Goal: Task Accomplishment & Management: Manage account settings

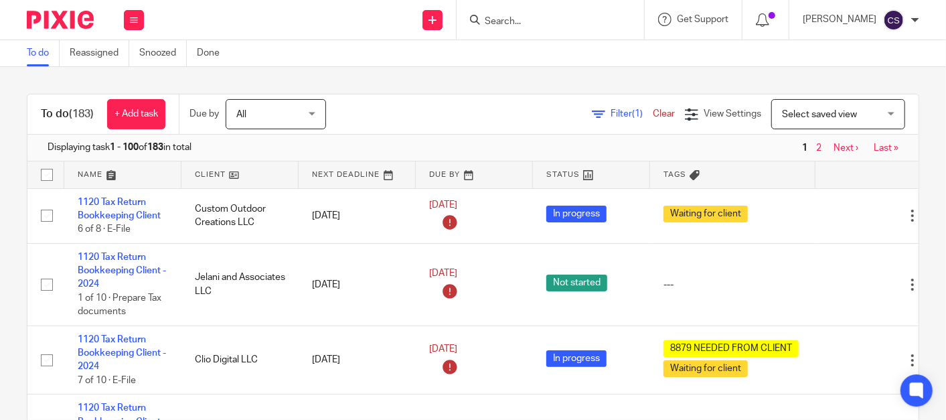
click at [523, 22] on input "Search" at bounding box center [544, 22] width 121 height 12
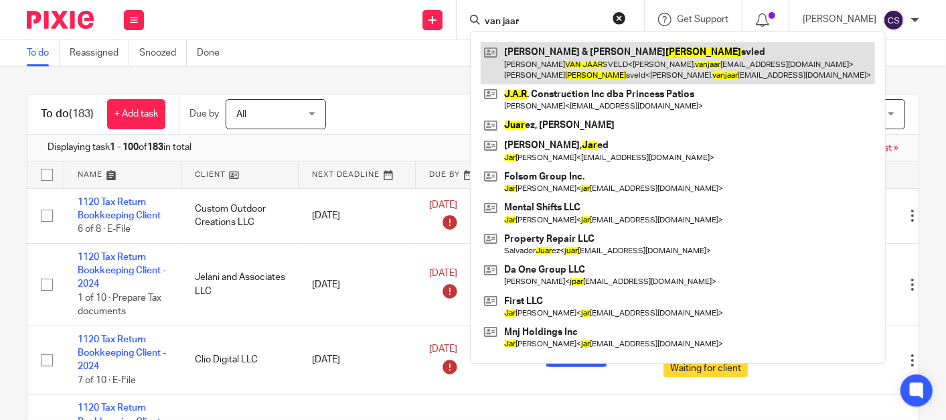
type input "van jaar"
click at [593, 54] on link at bounding box center [678, 63] width 394 height 42
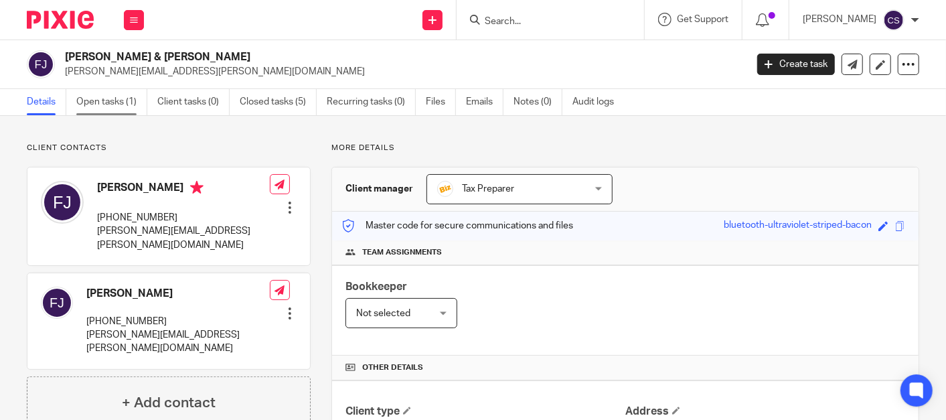
click at [102, 99] on link "Open tasks (1)" at bounding box center [111, 102] width 71 height 26
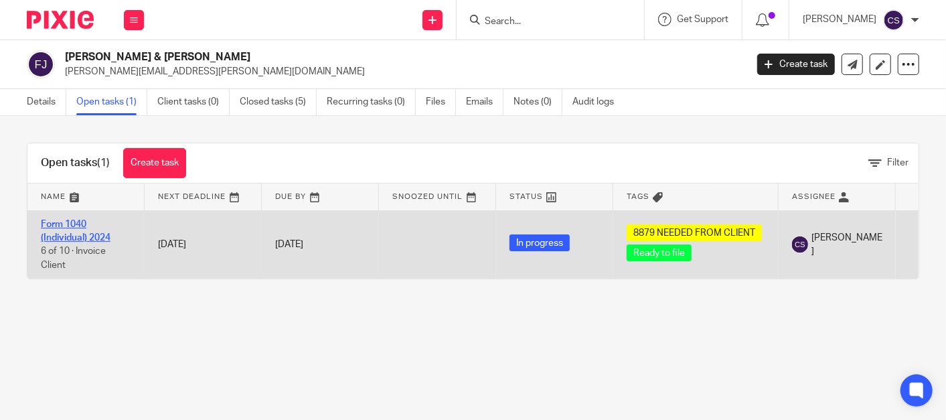
click at [56, 226] on link "Form 1040 (Individual) 2024" at bounding box center [76, 231] width 70 height 23
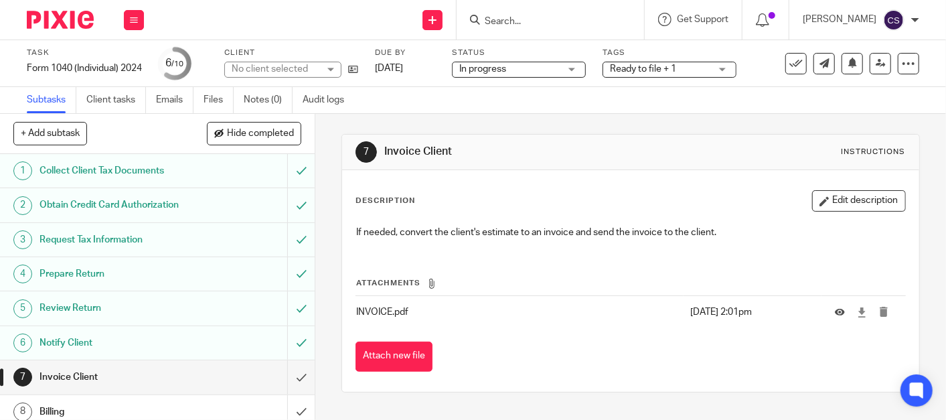
click at [95, 194] on link "2 Obtain Credit Card Authorization" at bounding box center [143, 204] width 287 height 33
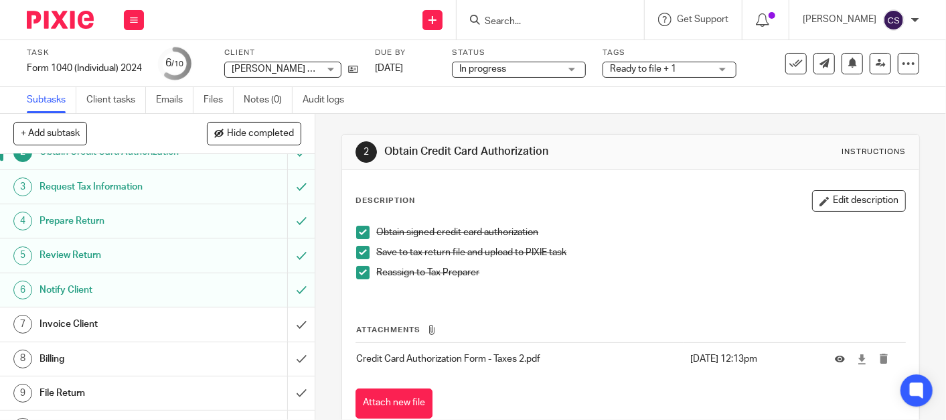
scroll to position [76, 0]
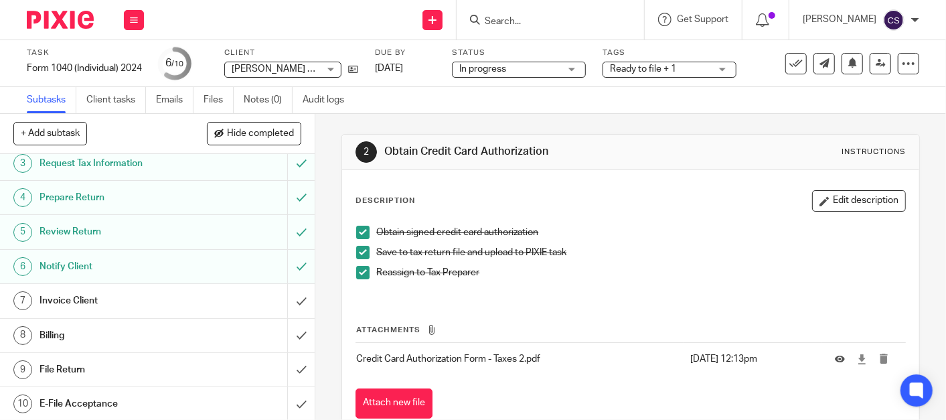
click at [104, 240] on h1 "Review Return" at bounding box center [118, 232] width 157 height 20
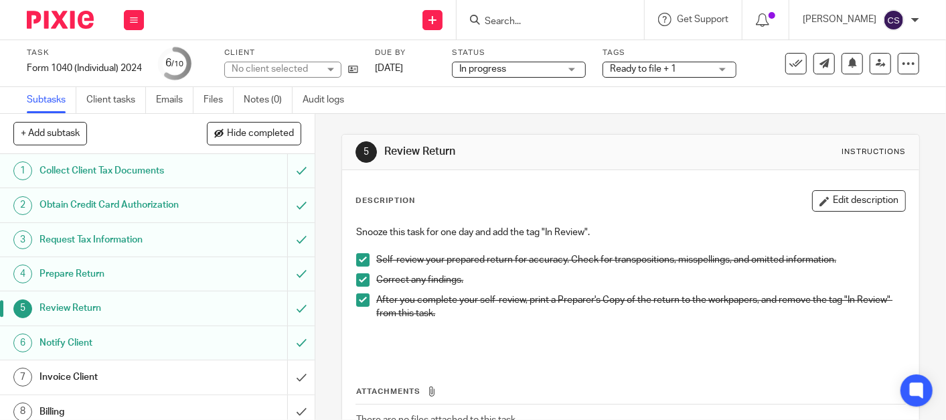
click at [119, 269] on h1 "Prepare Return" at bounding box center [118, 274] width 157 height 20
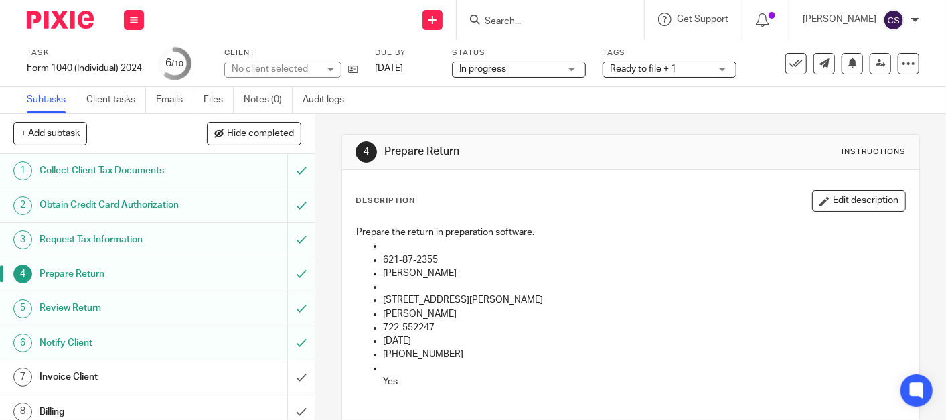
click at [97, 313] on h1 "Review Return" at bounding box center [118, 308] width 157 height 20
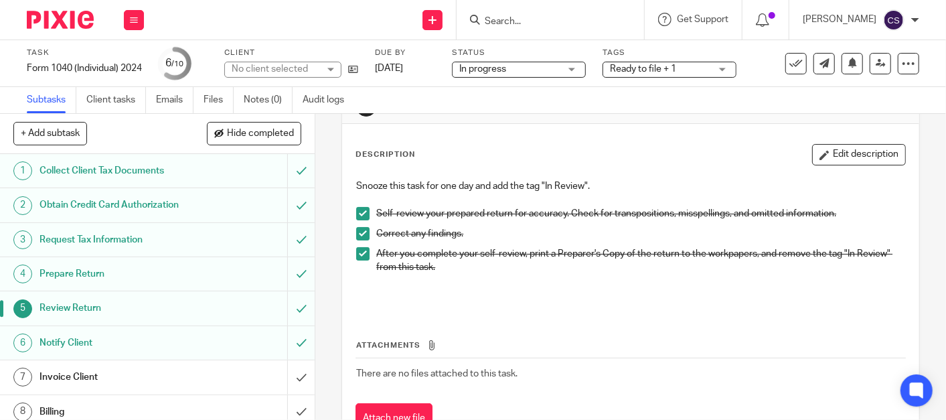
scroll to position [99, 0]
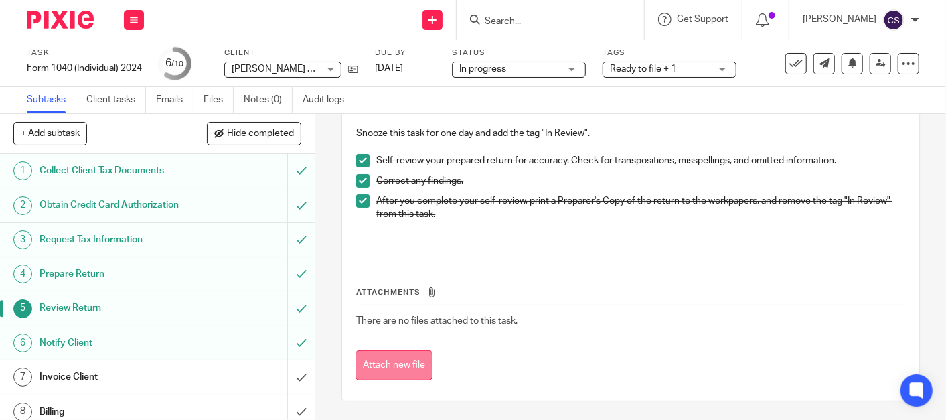
click at [372, 371] on button "Attach new file" at bounding box center [394, 365] width 77 height 30
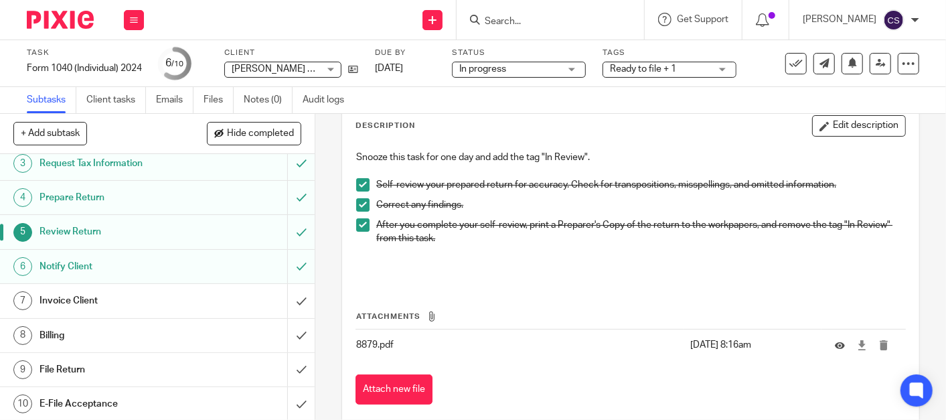
scroll to position [99, 0]
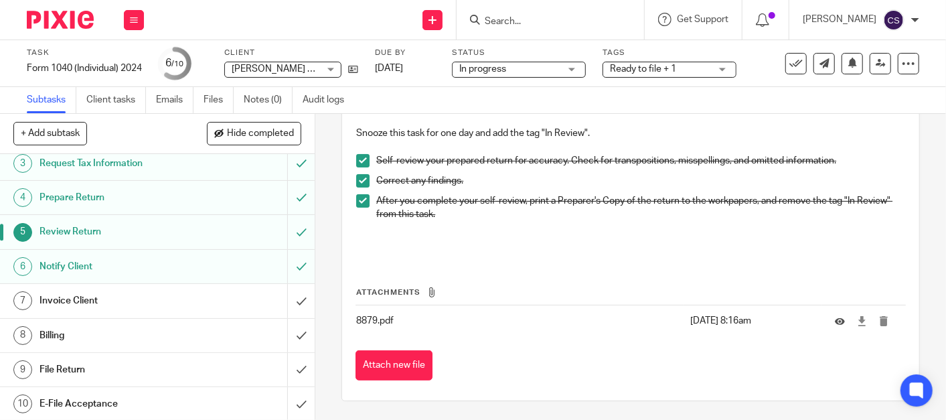
click at [54, 371] on h1 "File Return" at bounding box center [118, 370] width 157 height 20
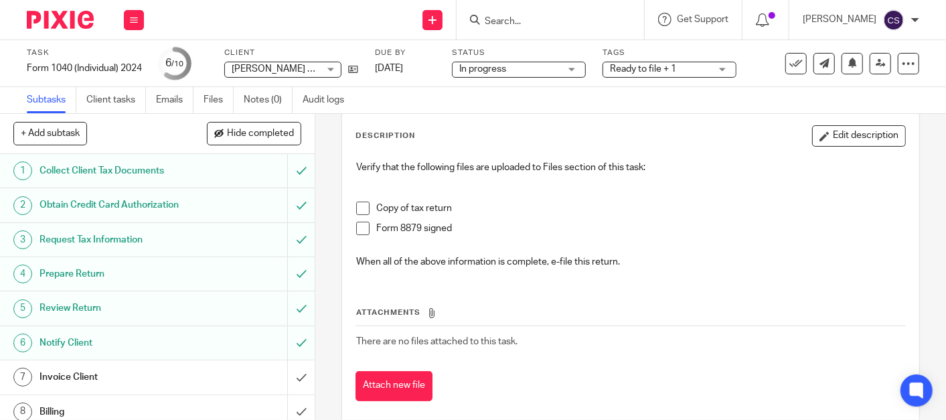
scroll to position [86, 0]
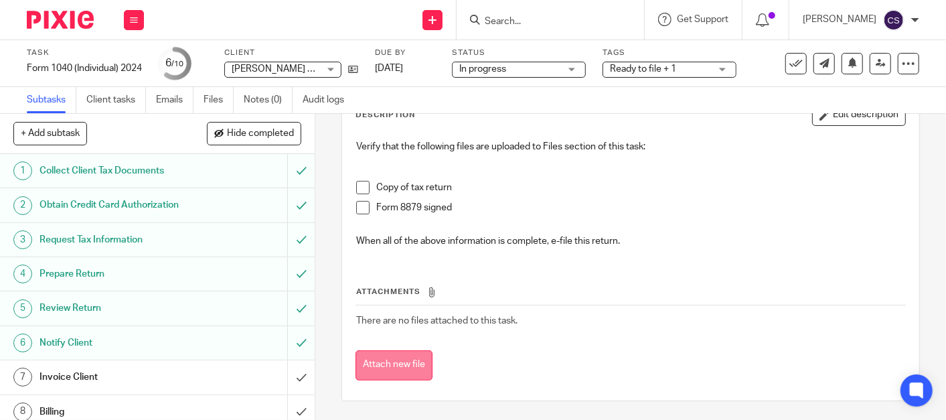
click at [406, 360] on button "Attach new file" at bounding box center [394, 365] width 77 height 30
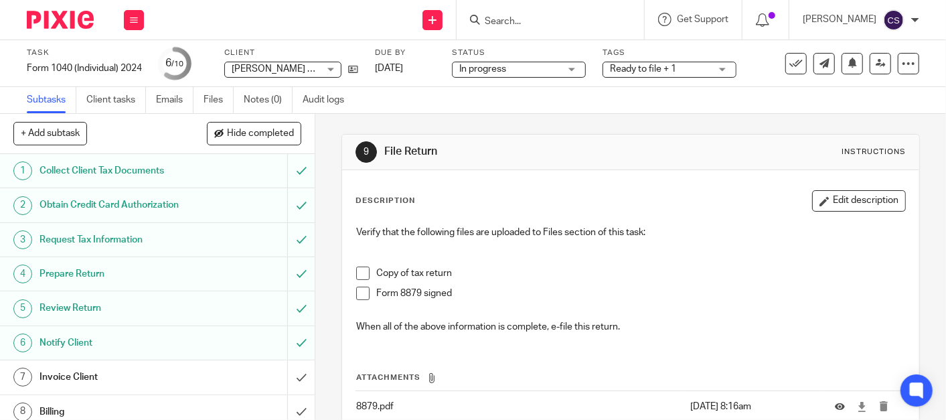
scroll to position [86, 0]
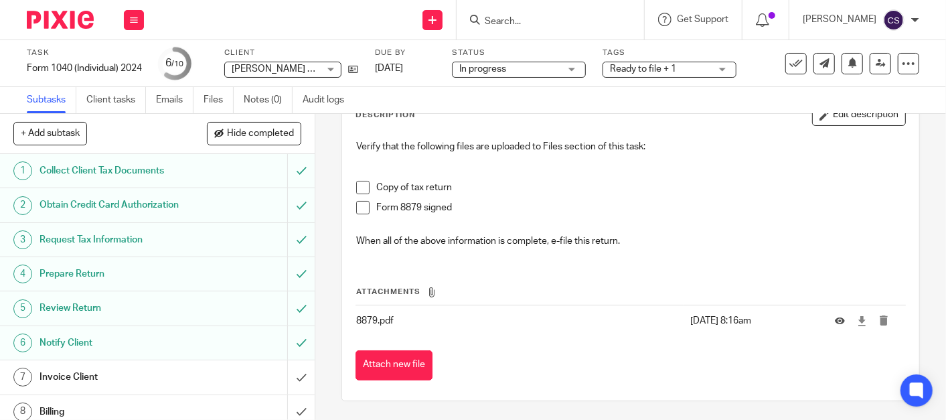
click at [375, 373] on button "Attach new file" at bounding box center [394, 365] width 77 height 30
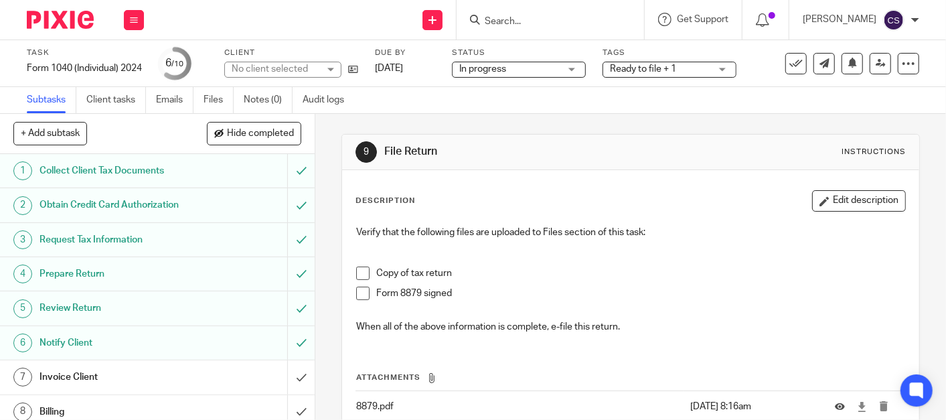
scroll to position [76, 0]
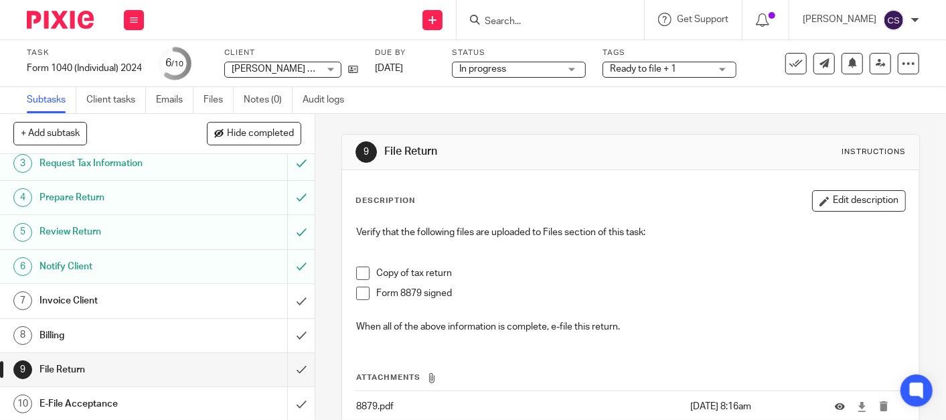
click at [356, 269] on span at bounding box center [362, 273] width 13 height 13
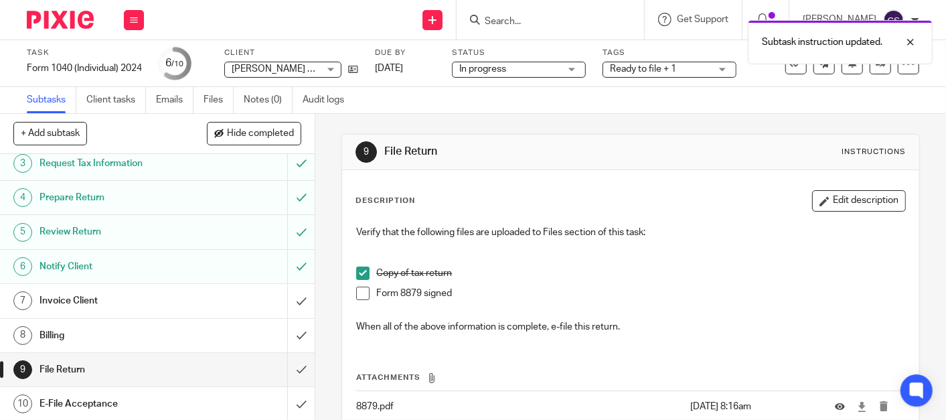
click at [356, 289] on span at bounding box center [362, 293] width 13 height 13
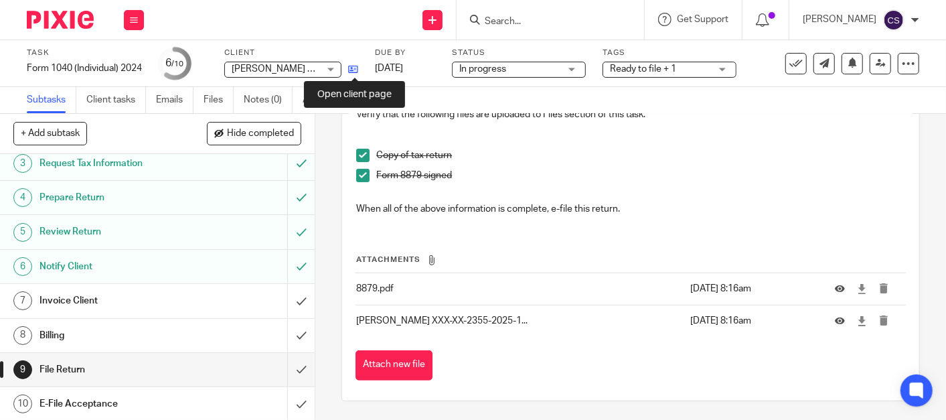
click at [354, 68] on icon at bounding box center [353, 69] width 10 height 10
click at [121, 301] on h1 "Invoice Client" at bounding box center [118, 301] width 157 height 20
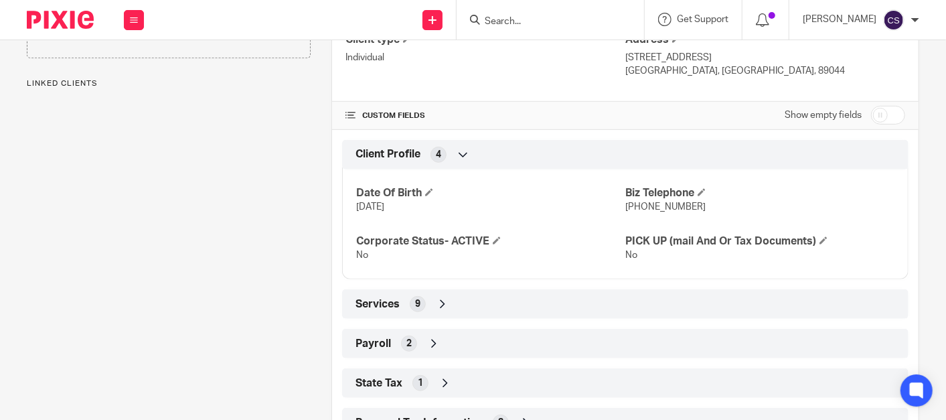
scroll to position [248, 0]
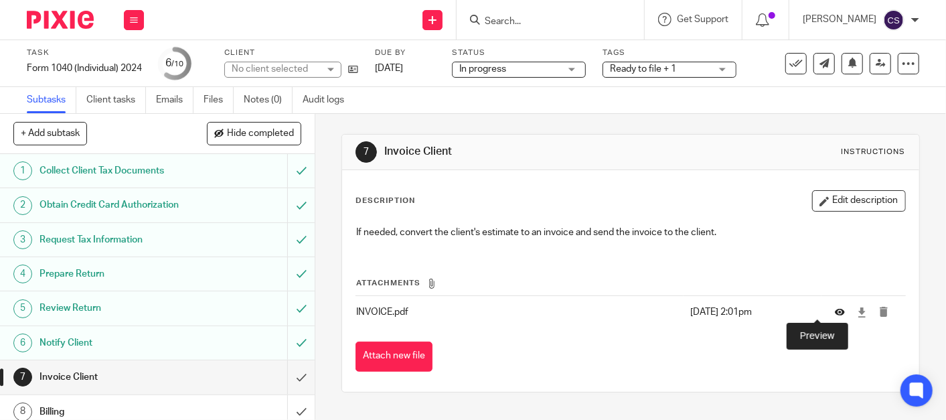
click at [835, 309] on icon at bounding box center [840, 312] width 10 height 10
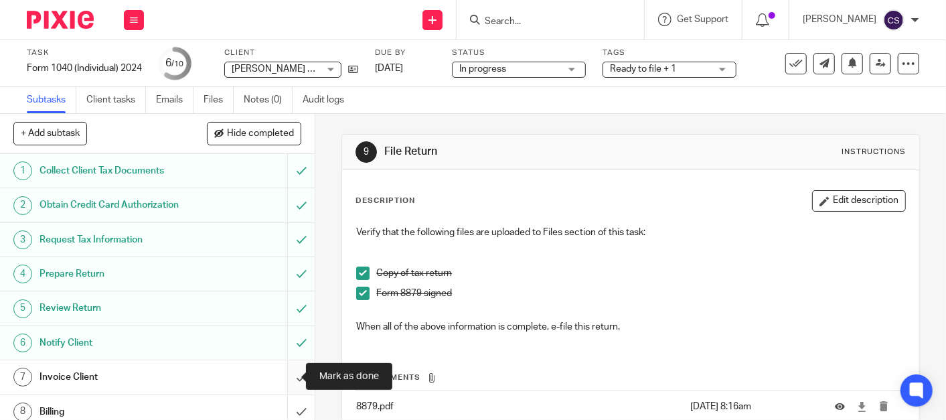
click at [289, 374] on input "submit" at bounding box center [157, 376] width 315 height 33
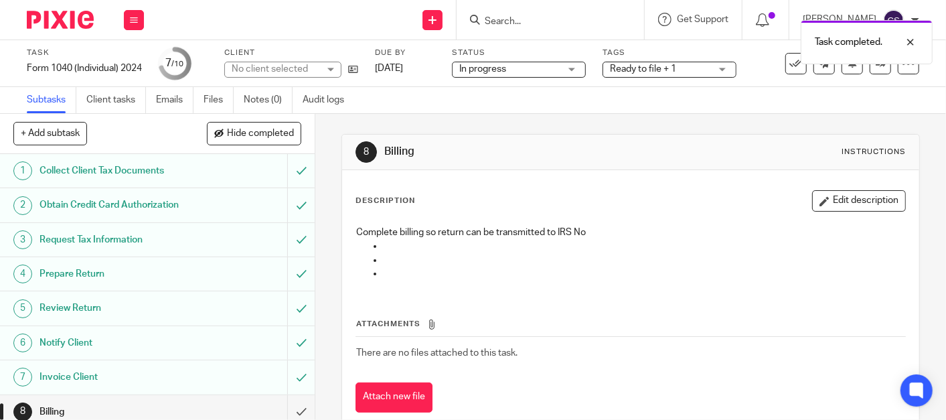
click at [164, 197] on h1 "Obtain Credit Card Authorization" at bounding box center [118, 205] width 157 height 20
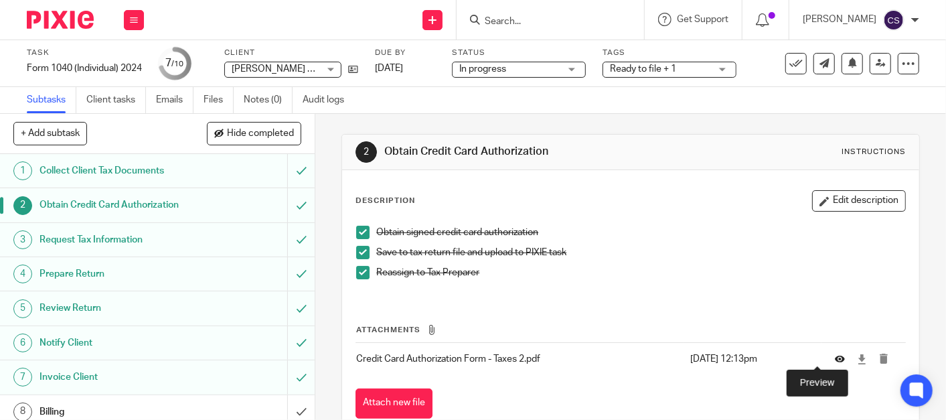
click at [835, 356] on icon at bounding box center [840, 359] width 10 height 10
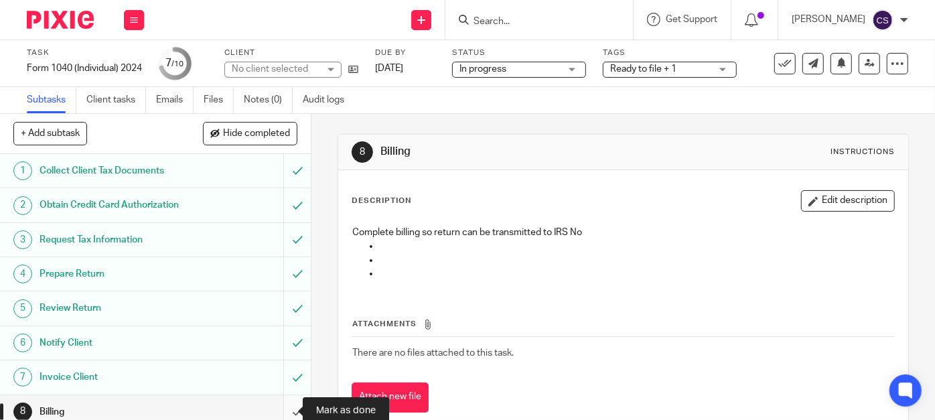
click at [279, 409] on input "submit" at bounding box center [155, 411] width 311 height 33
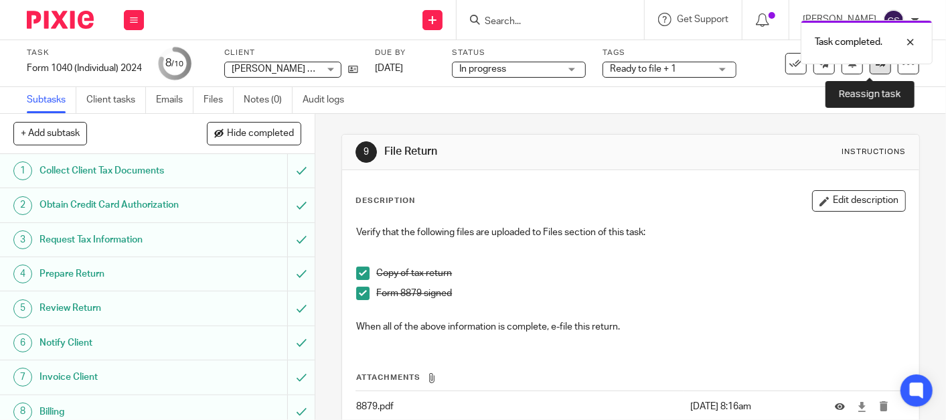
click at [876, 66] on icon at bounding box center [881, 63] width 10 height 10
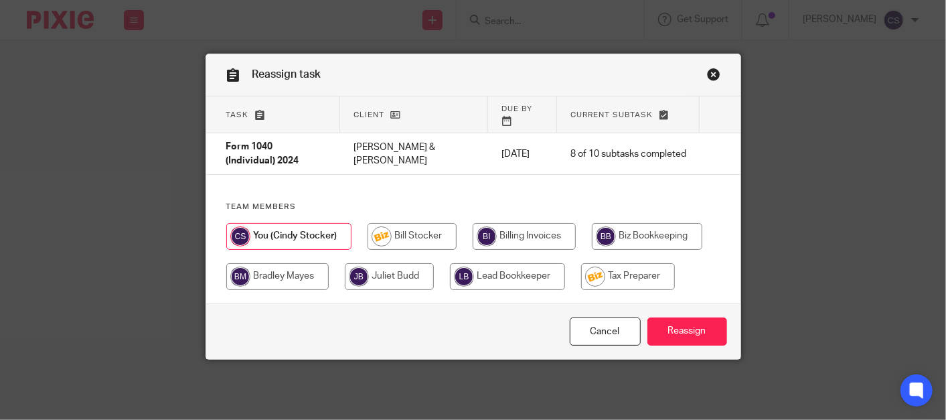
click at [615, 263] on input "radio" at bounding box center [628, 276] width 94 height 27
radio input "true"
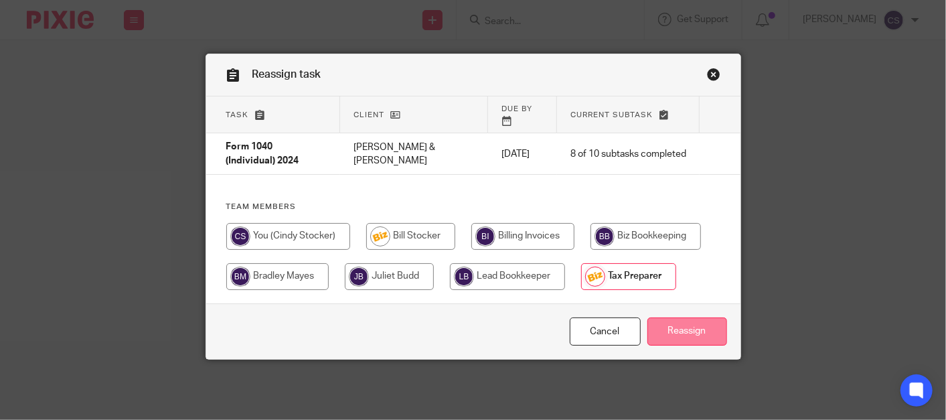
click at [684, 323] on input "Reassign" at bounding box center [688, 331] width 80 height 29
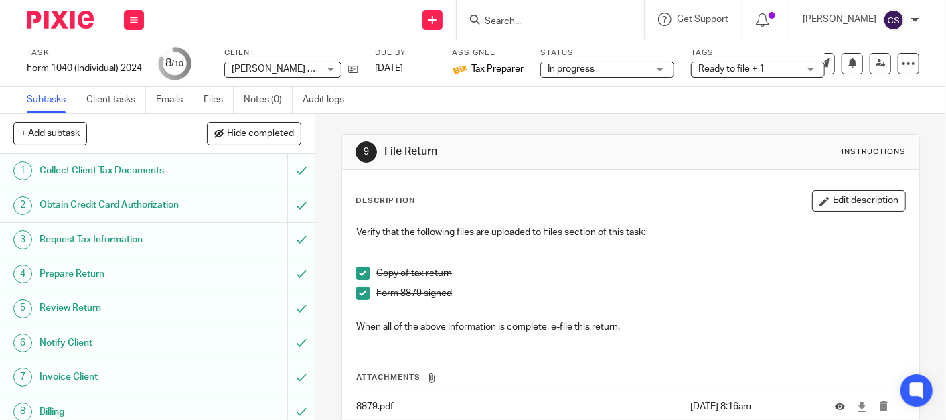
click at [537, 23] on input "Search" at bounding box center [544, 22] width 121 height 12
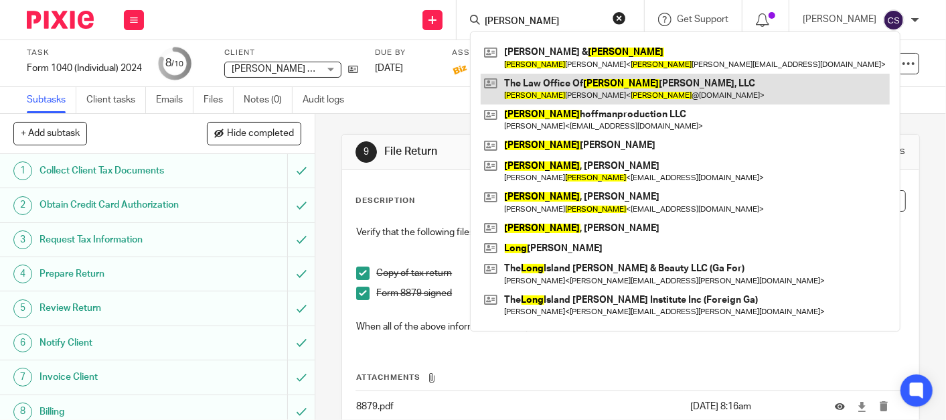
type input "lona"
click at [562, 84] on link at bounding box center [685, 89] width 409 height 31
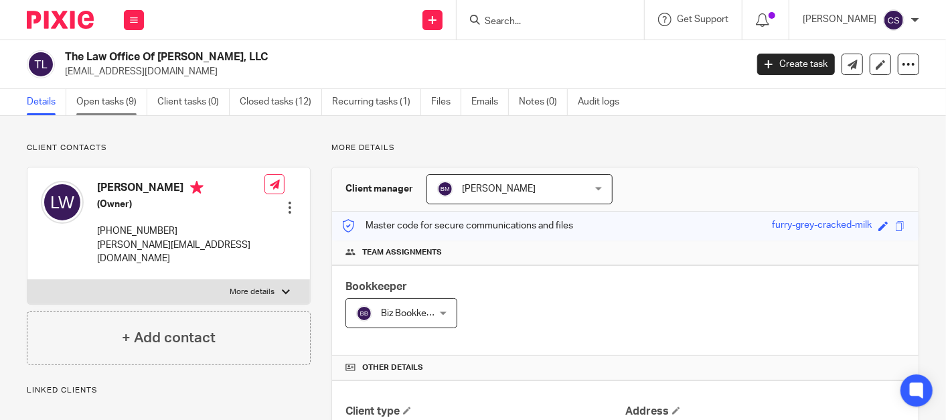
click at [76, 105] on link "Open tasks (9)" at bounding box center [111, 102] width 71 height 26
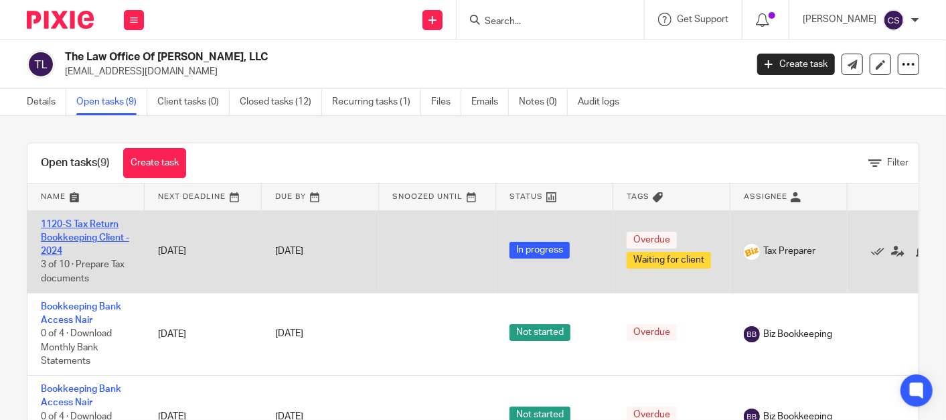
click at [89, 222] on link "1120-S Tax Return Bookkeeping Client - 2024" at bounding box center [85, 238] width 88 height 37
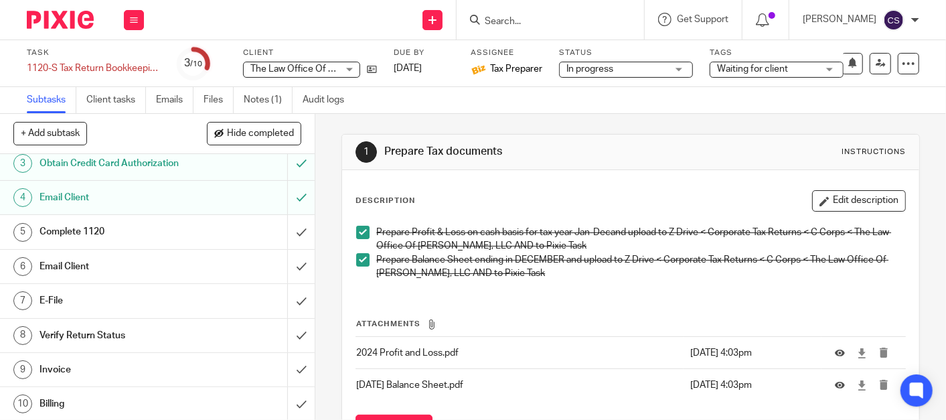
click at [125, 228] on h1 "Complete 1120" at bounding box center [118, 232] width 157 height 20
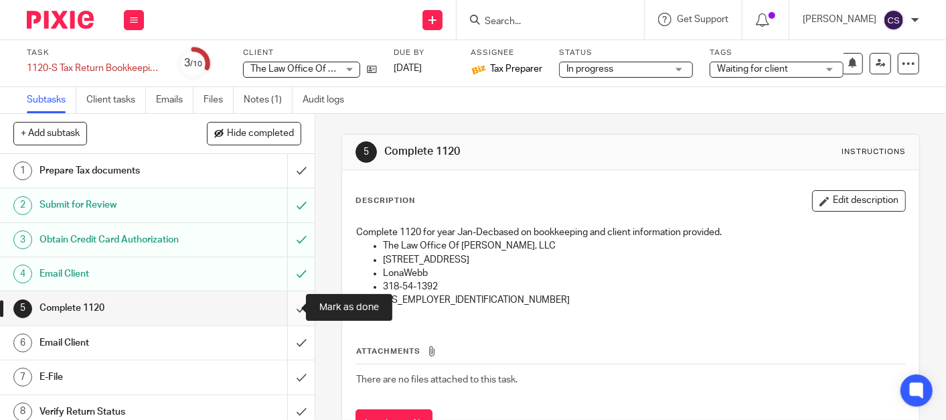
click at [287, 309] on input "submit" at bounding box center [157, 307] width 315 height 33
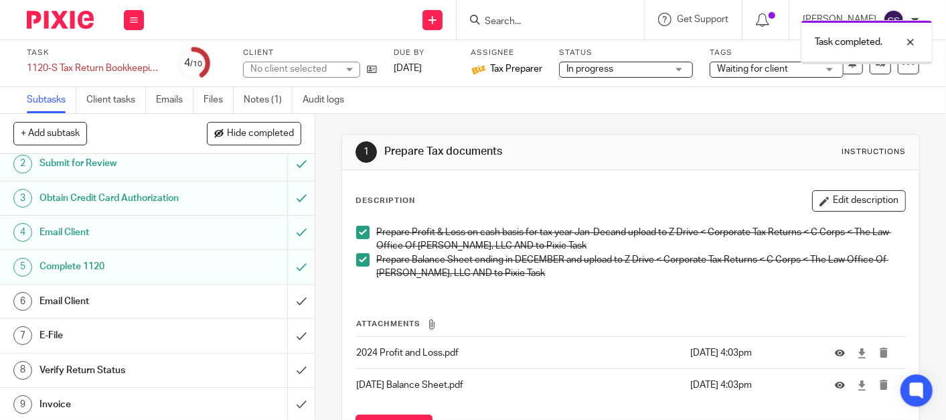
scroll to position [76, 0]
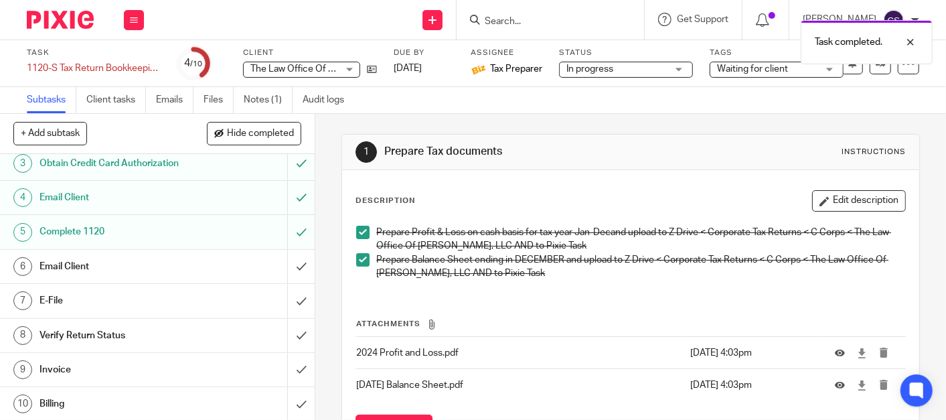
click at [149, 369] on h1 "Invoice" at bounding box center [118, 370] width 157 height 20
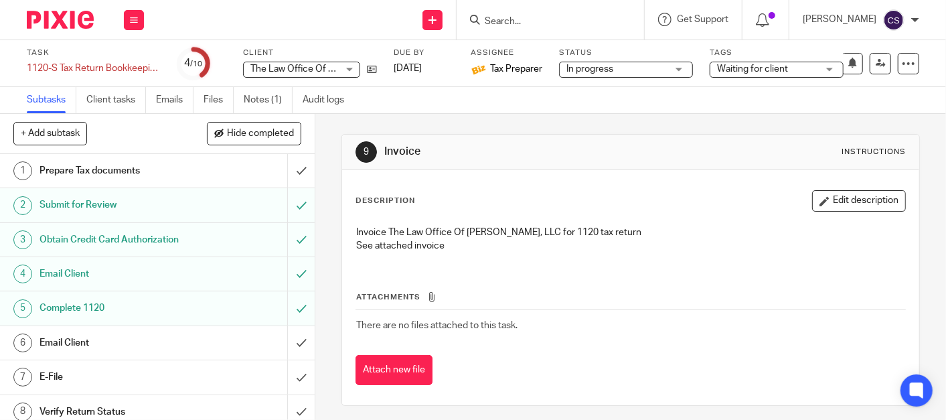
scroll to position [76, 0]
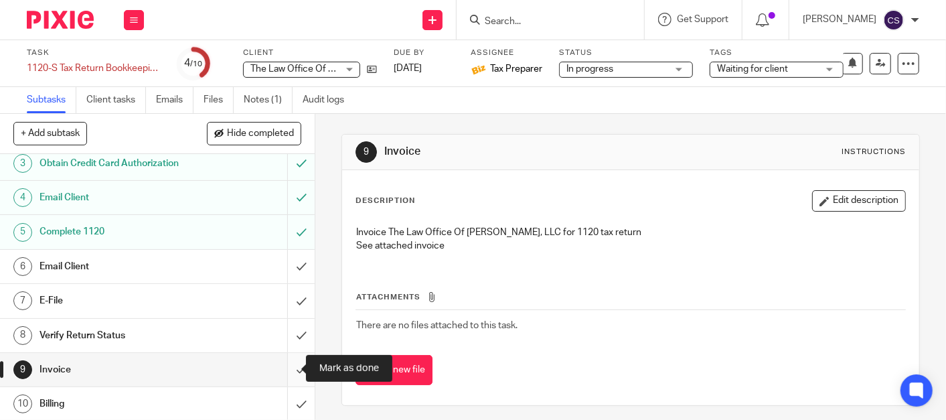
click at [287, 367] on input "submit" at bounding box center [157, 369] width 315 height 33
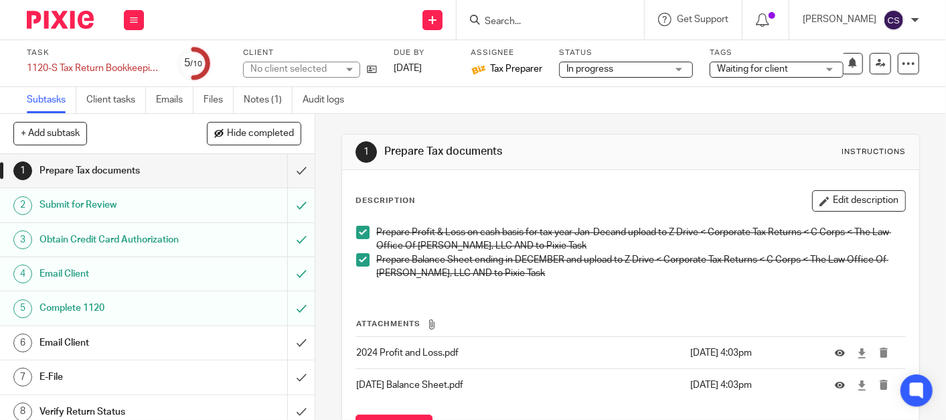
scroll to position [76, 0]
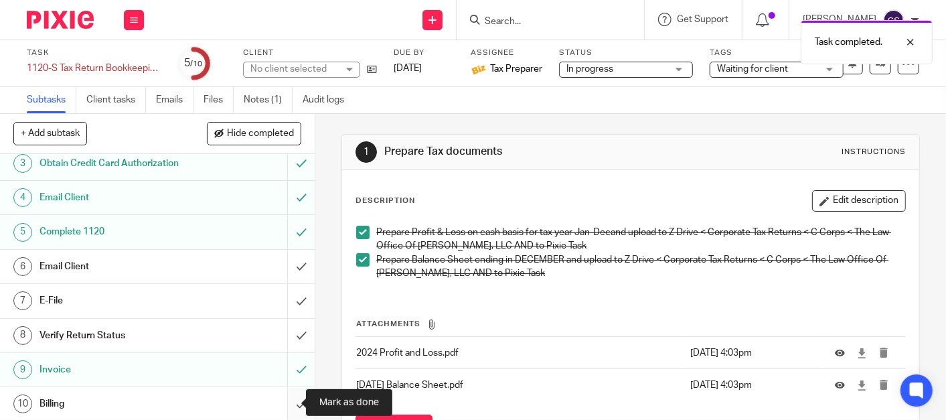
click at [287, 403] on input "submit" at bounding box center [157, 403] width 315 height 33
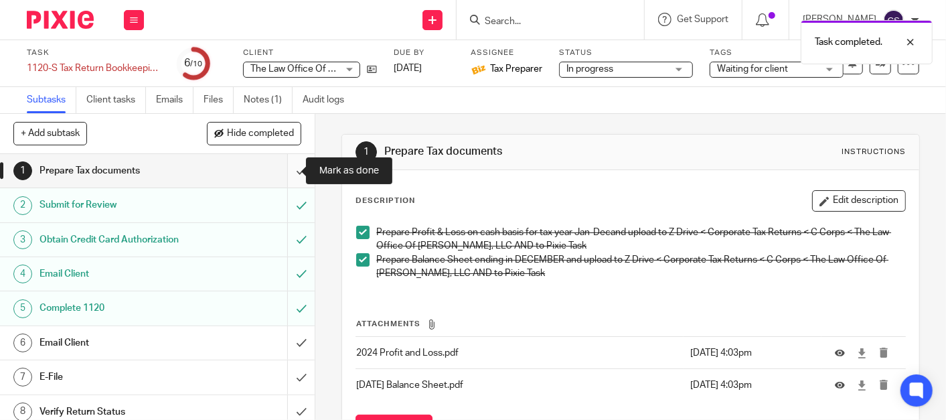
click at [285, 174] on input "submit" at bounding box center [157, 170] width 315 height 33
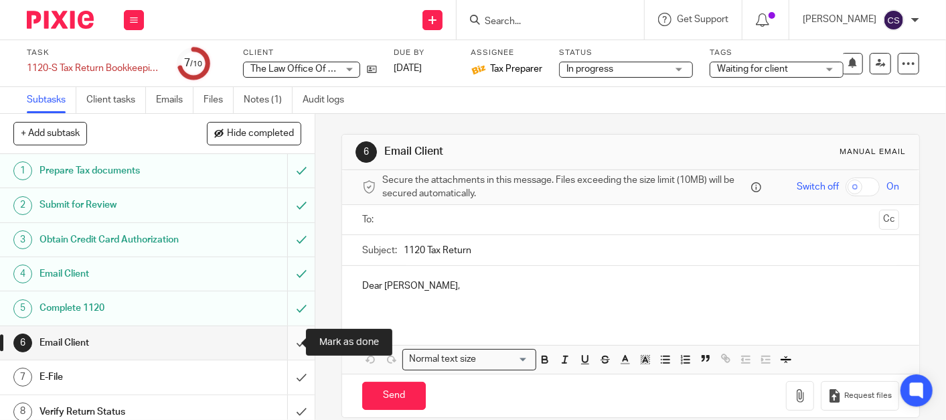
click at [283, 346] on input "submit" at bounding box center [157, 342] width 315 height 33
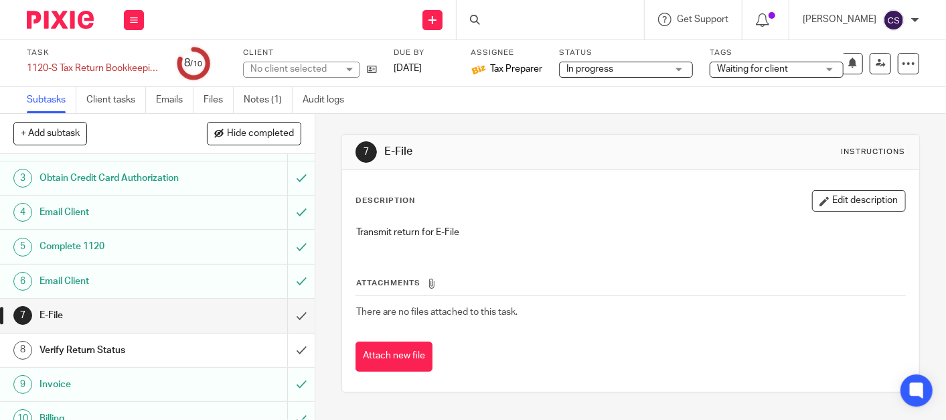
scroll to position [76, 0]
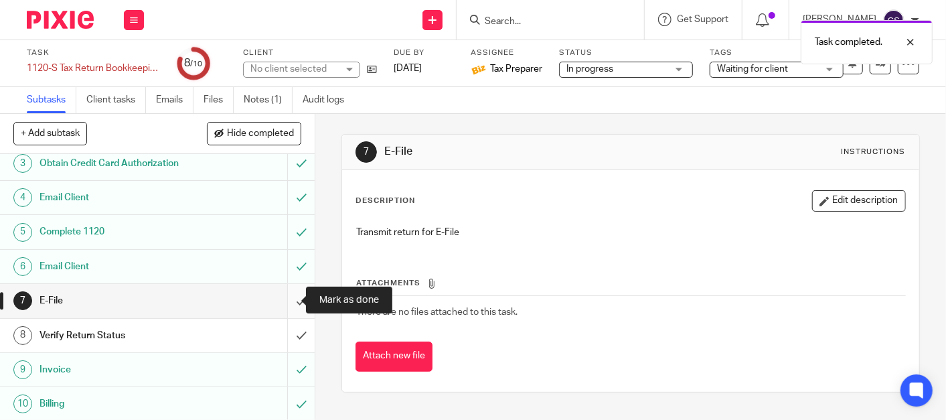
click at [283, 301] on input "submit" at bounding box center [157, 300] width 315 height 33
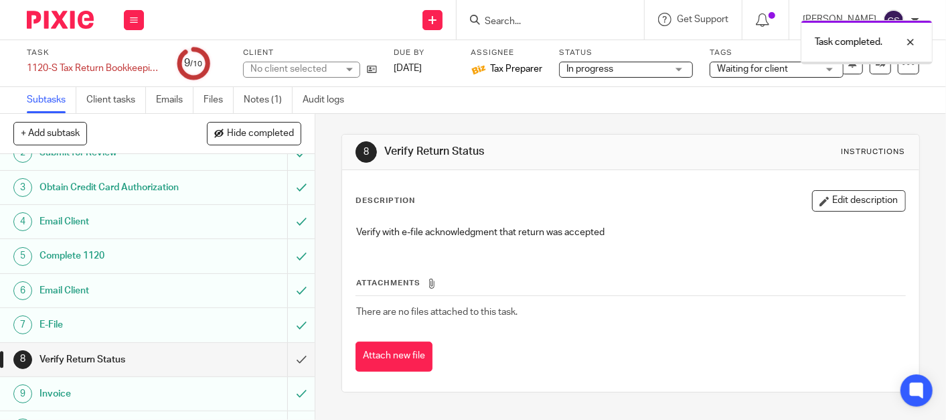
scroll to position [76, 0]
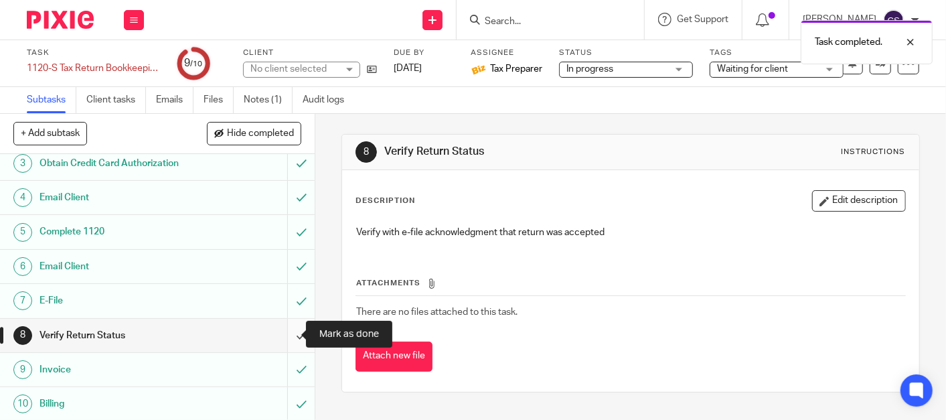
click at [281, 336] on input "submit" at bounding box center [157, 335] width 315 height 33
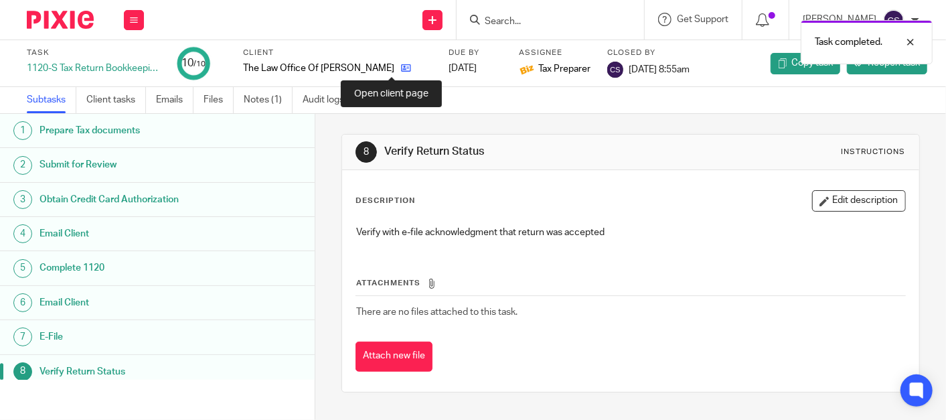
click at [401, 70] on icon at bounding box center [406, 68] width 10 height 10
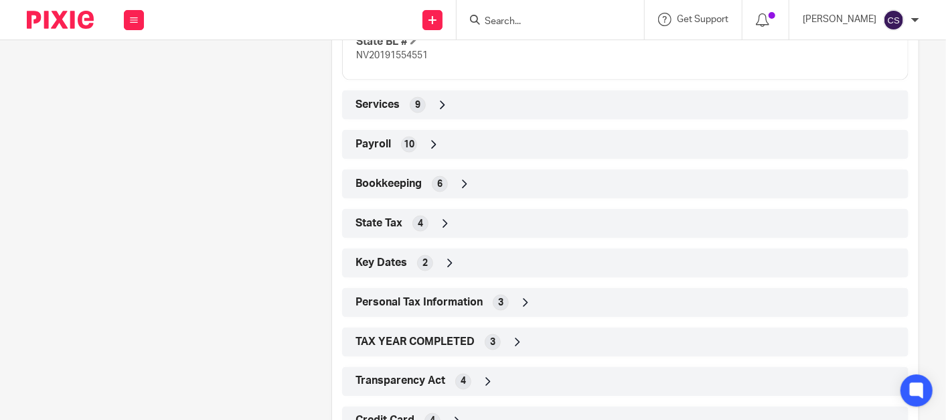
scroll to position [1094, 0]
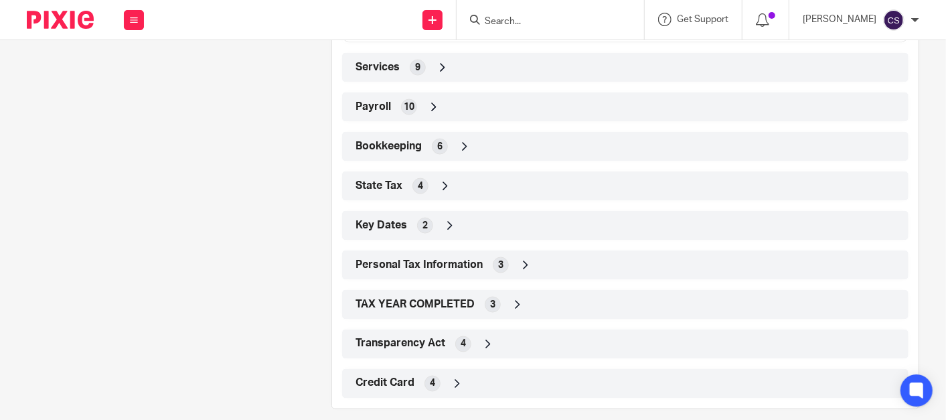
click at [436, 61] on icon at bounding box center [442, 67] width 13 height 13
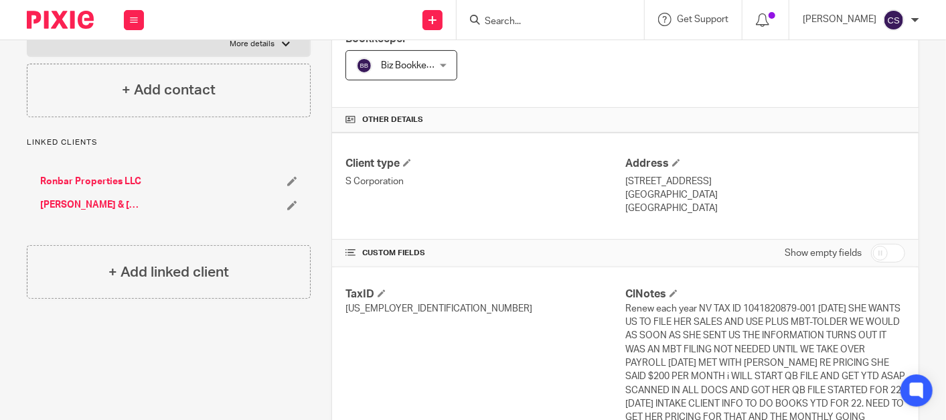
scroll to position [0, 0]
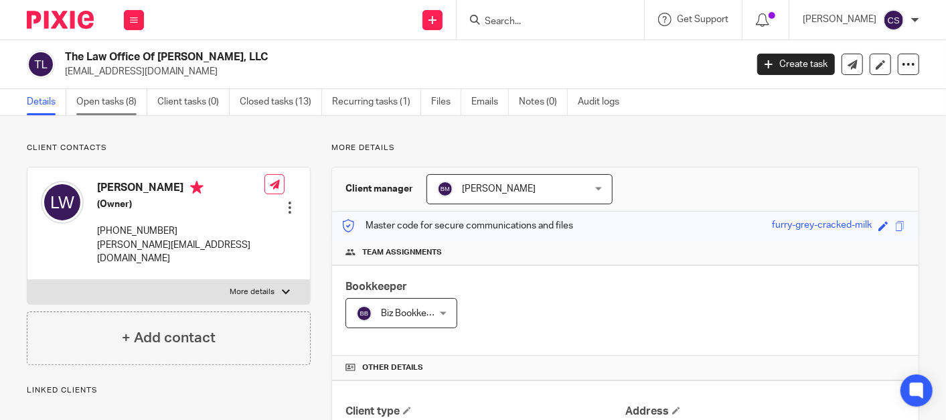
click at [100, 103] on link "Open tasks (8)" at bounding box center [111, 102] width 71 height 26
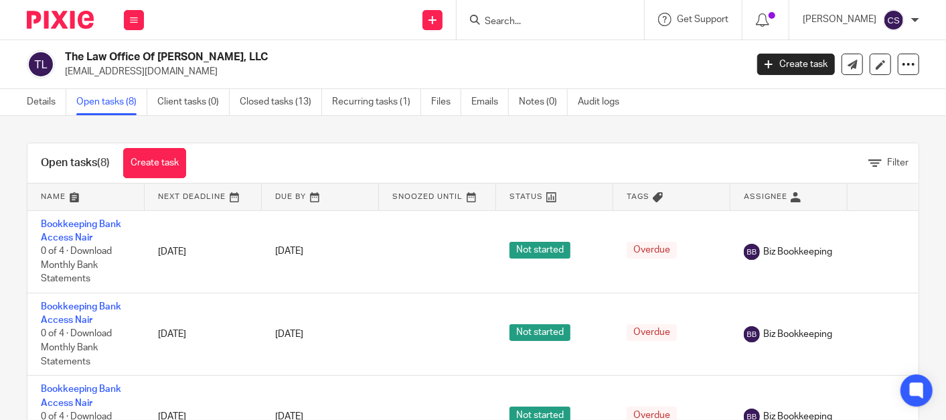
click at [518, 22] on input "Search" at bounding box center [544, 22] width 121 height 12
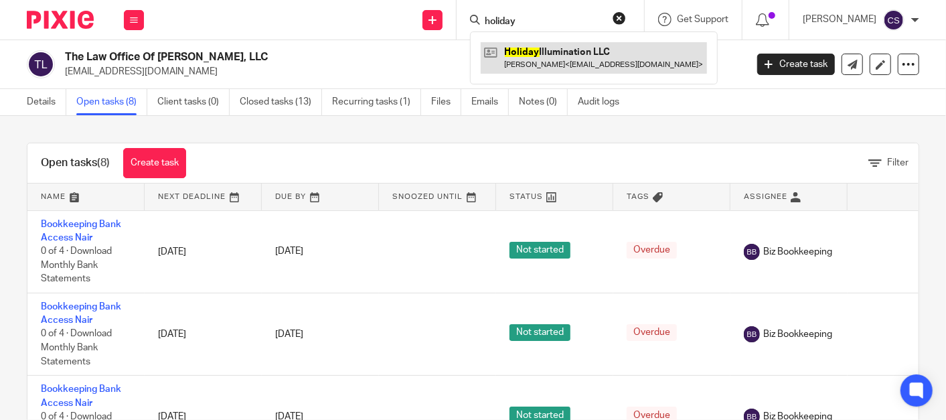
type input "holiday"
click at [554, 54] on link at bounding box center [594, 57] width 226 height 31
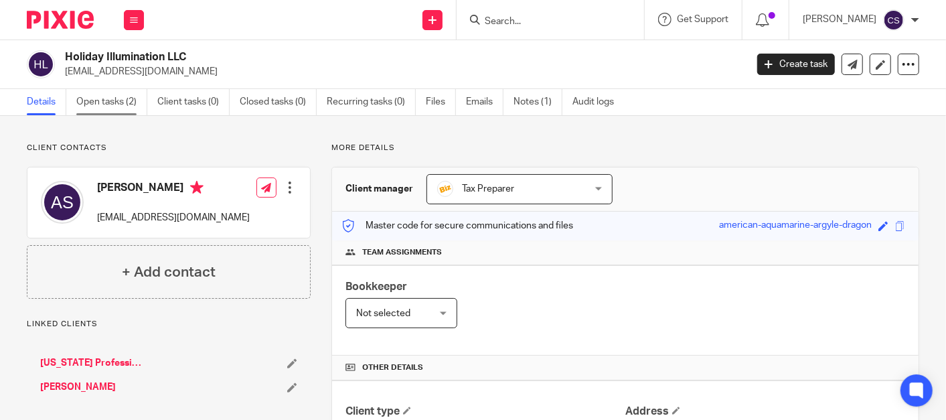
click at [95, 102] on link "Open tasks (2)" at bounding box center [111, 102] width 71 height 26
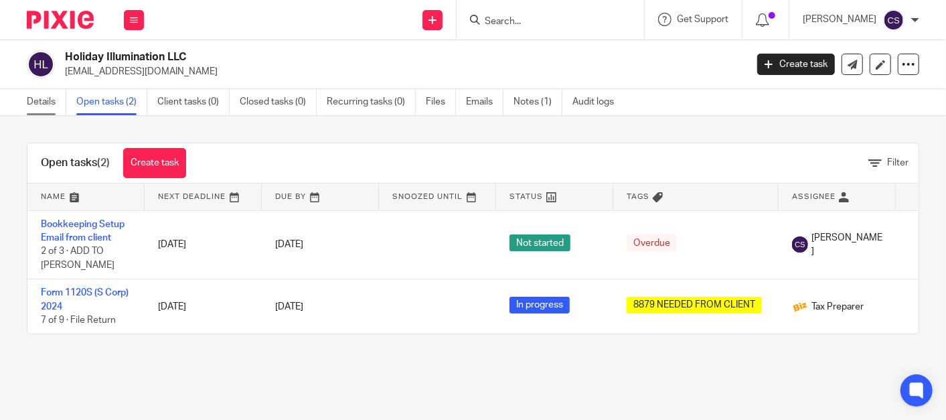
click at [33, 103] on link "Details" at bounding box center [47, 102] width 40 height 26
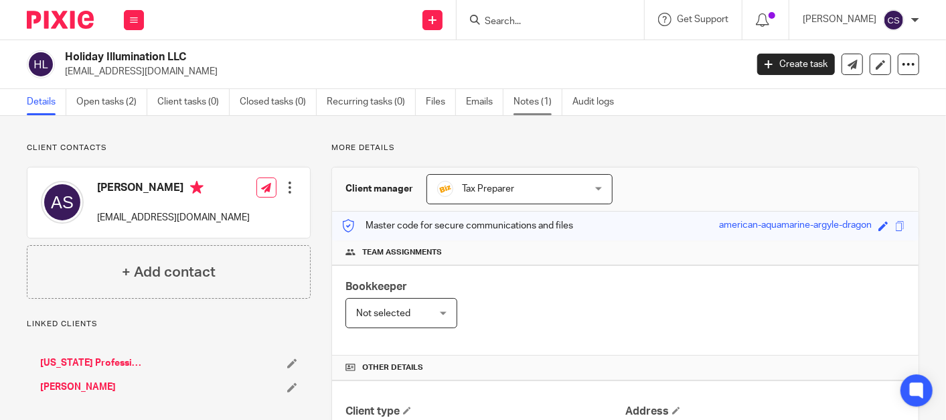
click at [522, 96] on link "Notes (1)" at bounding box center [538, 102] width 49 height 26
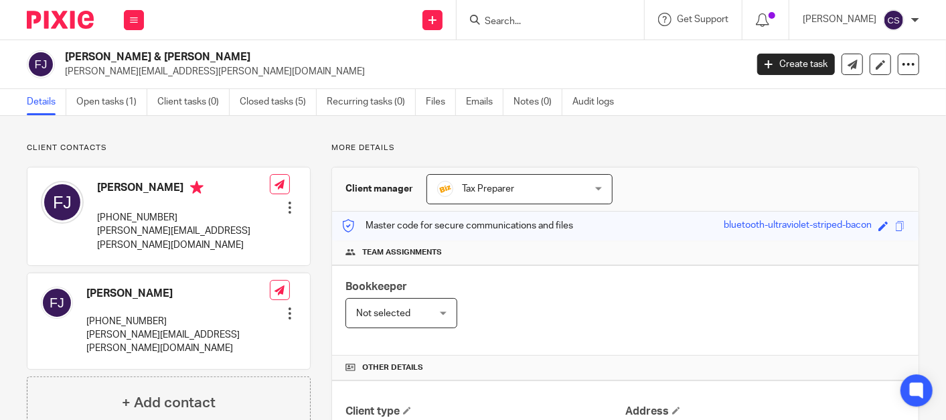
scroll to position [248, 0]
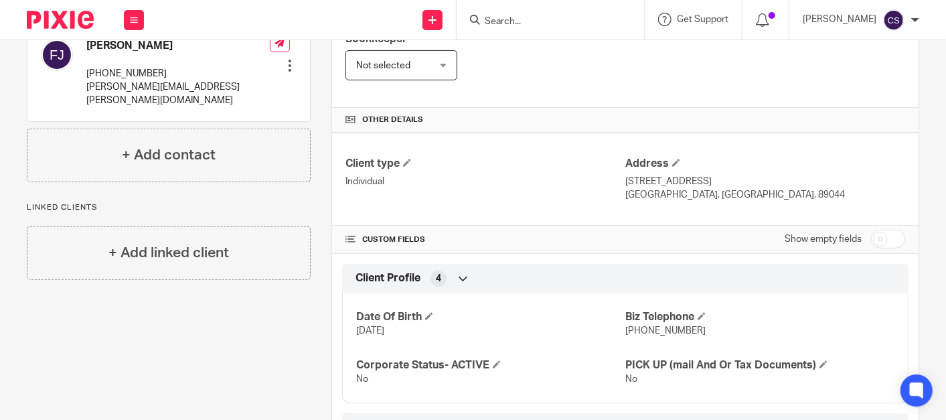
click at [520, 17] on input "Search" at bounding box center [544, 22] width 121 height 12
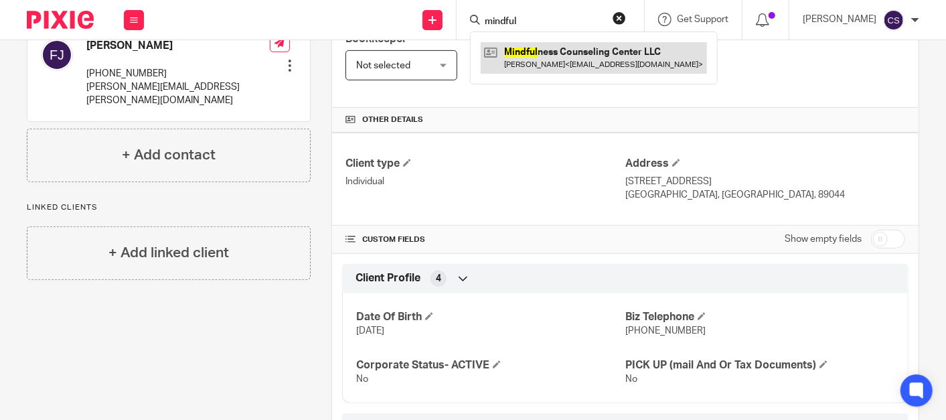
type input "mindful"
click at [550, 60] on link at bounding box center [594, 57] width 226 height 31
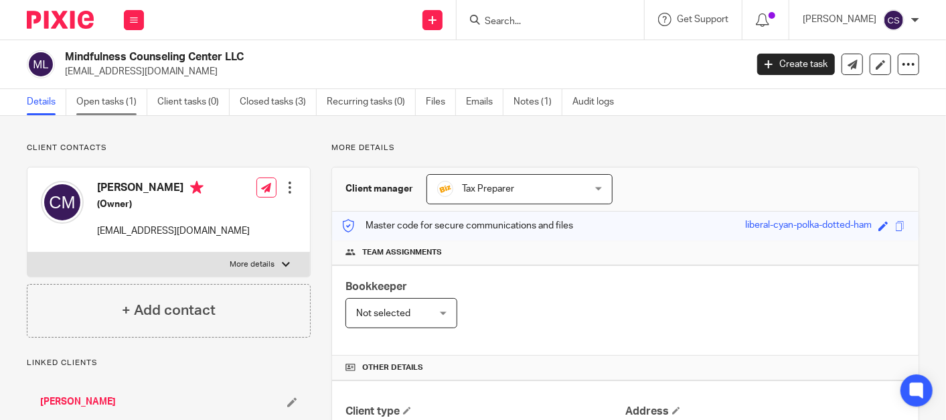
click at [95, 99] on link "Open tasks (1)" at bounding box center [111, 102] width 71 height 26
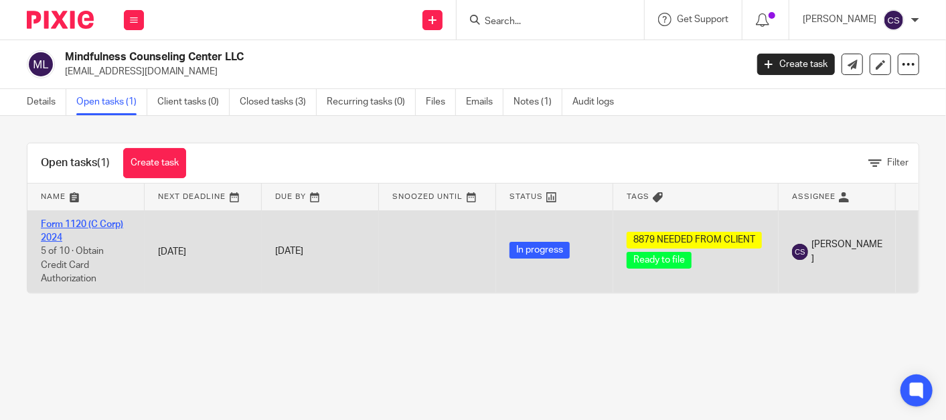
click at [65, 220] on link "Form 1120 (C Corp) 2024" at bounding box center [82, 231] width 82 height 23
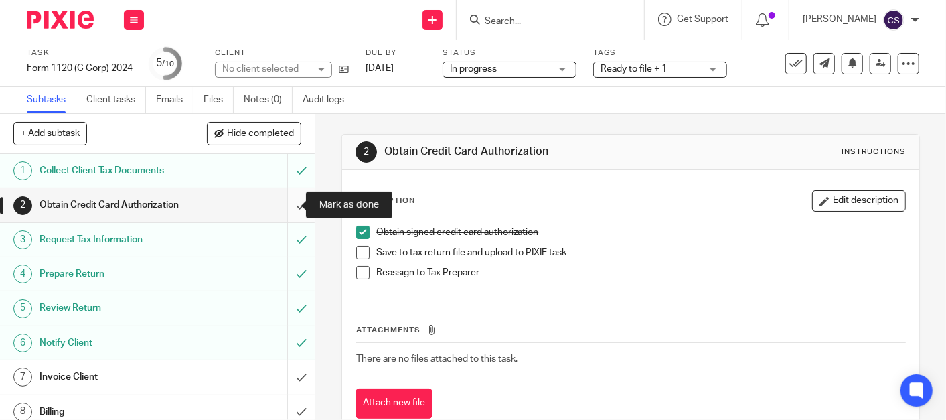
click at [289, 203] on input "submit" at bounding box center [157, 204] width 315 height 33
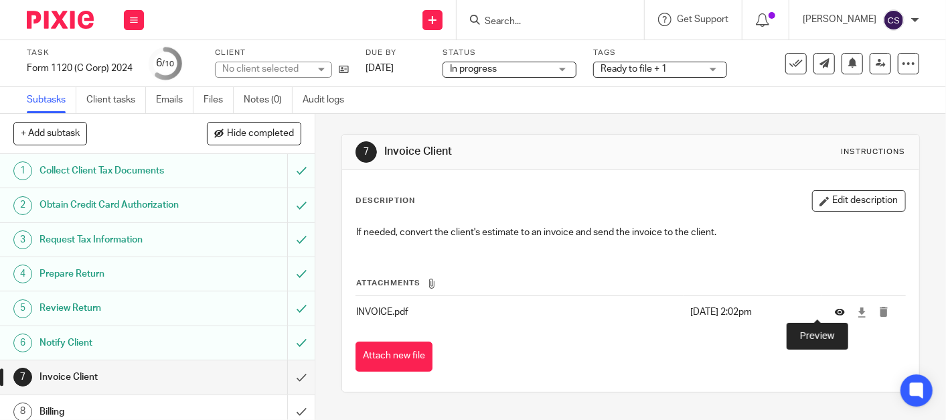
click at [835, 311] on icon at bounding box center [840, 312] width 10 height 10
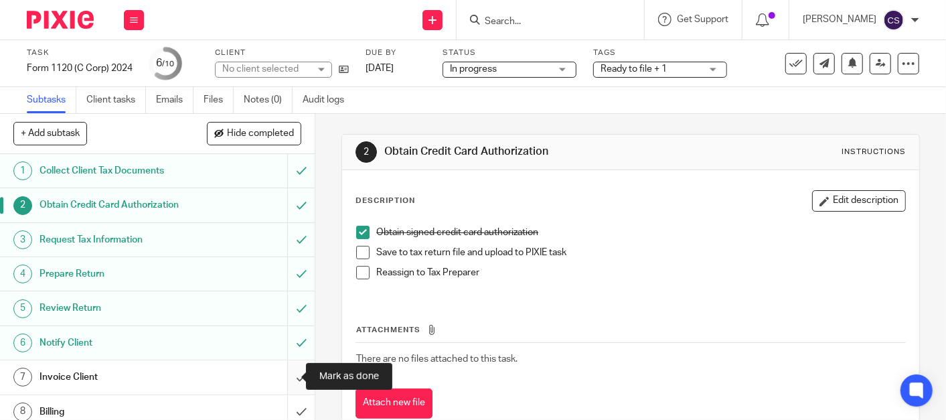
click at [280, 374] on input "submit" at bounding box center [157, 376] width 315 height 33
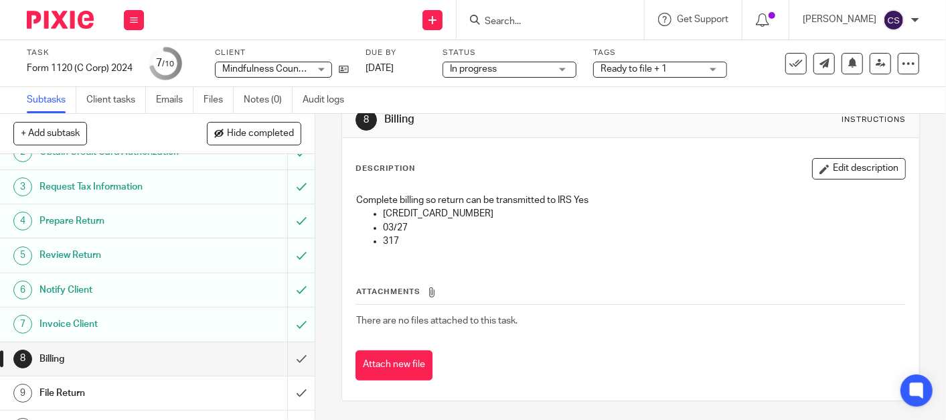
scroll to position [76, 0]
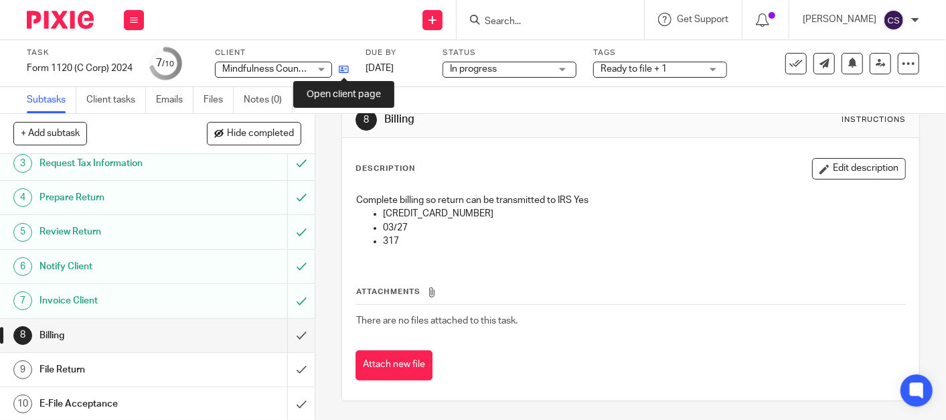
click at [340, 69] on icon at bounding box center [344, 69] width 10 height 10
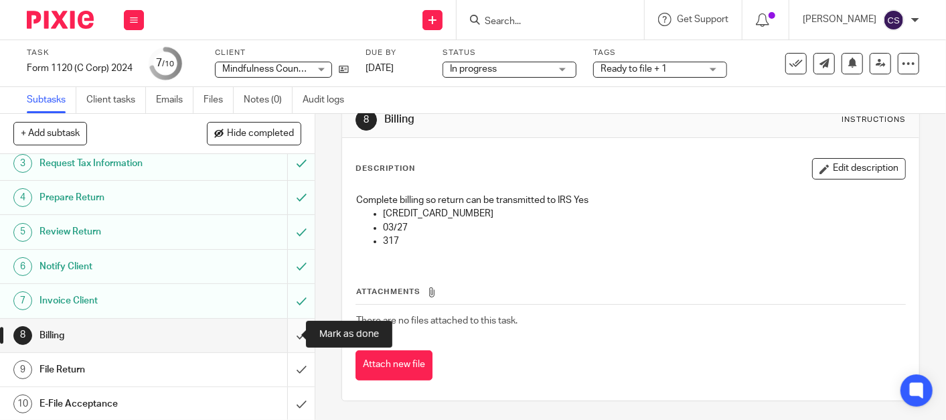
click at [284, 333] on input "submit" at bounding box center [157, 335] width 315 height 33
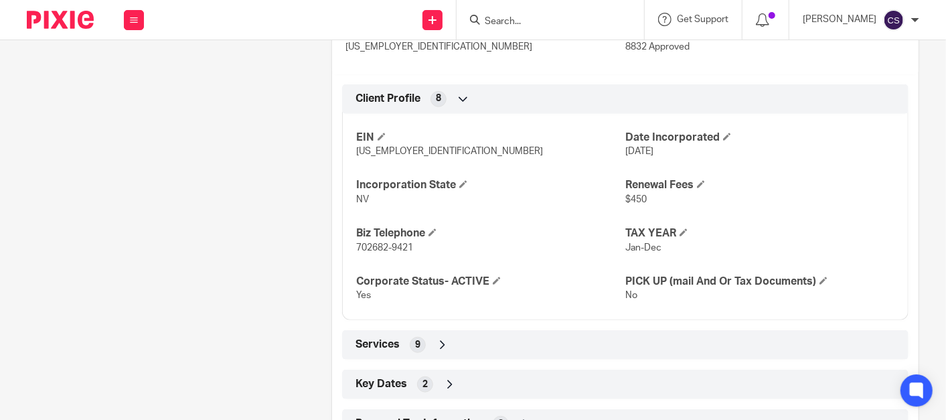
scroll to position [248, 0]
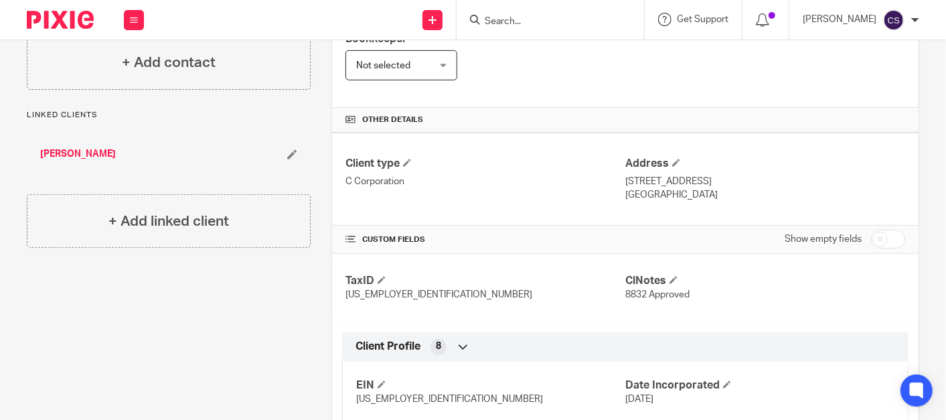
click at [74, 156] on link "[PERSON_NAME]" at bounding box center [78, 153] width 76 height 13
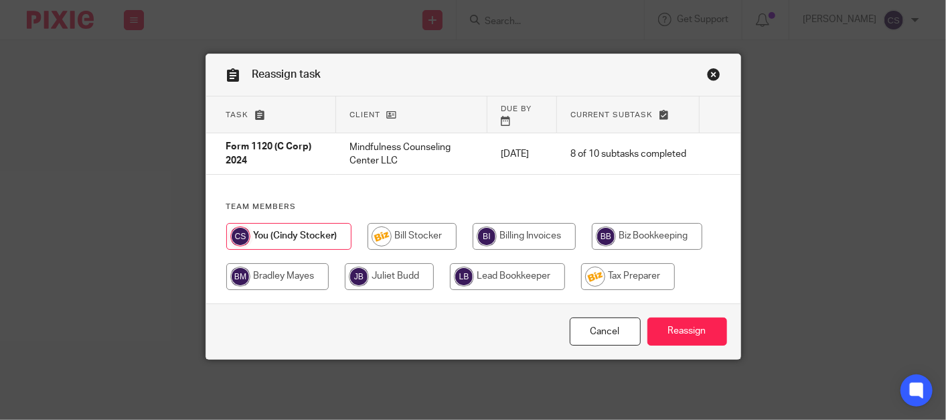
click at [619, 271] on input "radio" at bounding box center [628, 276] width 94 height 27
radio input "true"
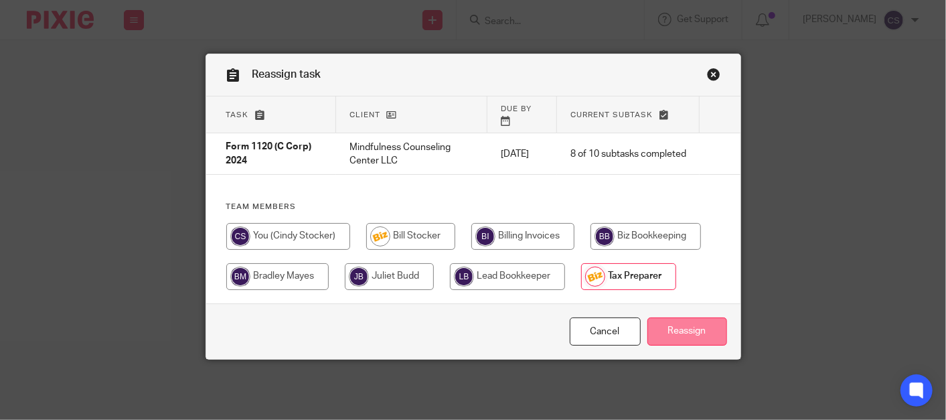
click at [674, 317] on input "Reassign" at bounding box center [688, 331] width 80 height 29
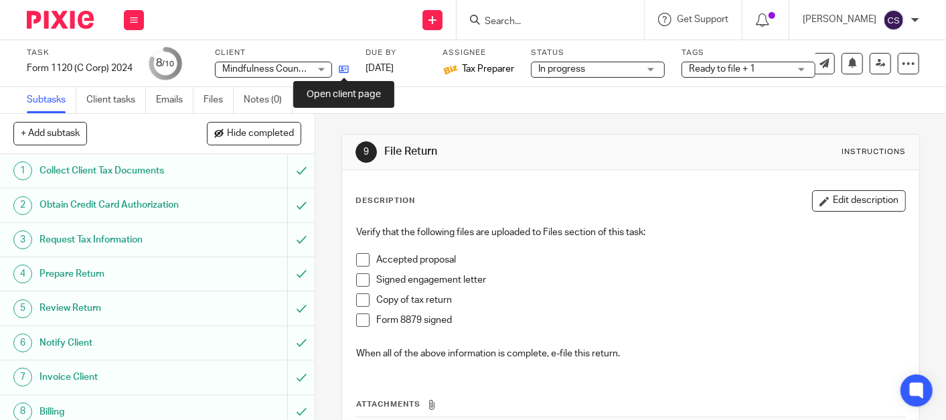
click at [342, 64] on icon at bounding box center [344, 69] width 10 height 10
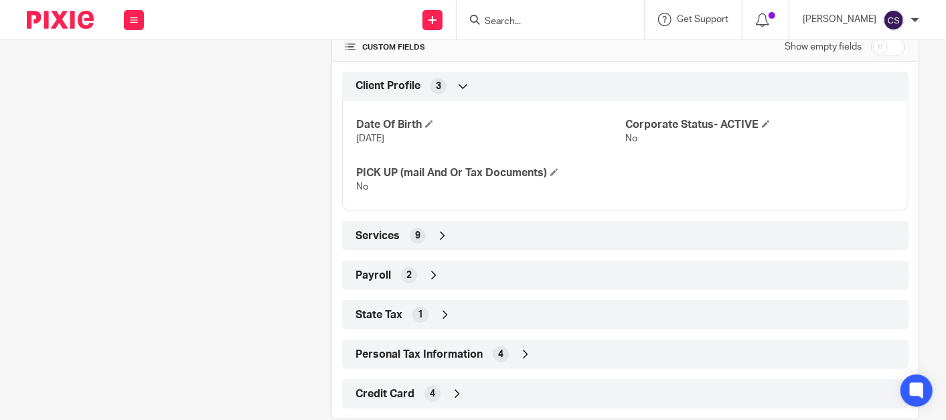
scroll to position [463, 0]
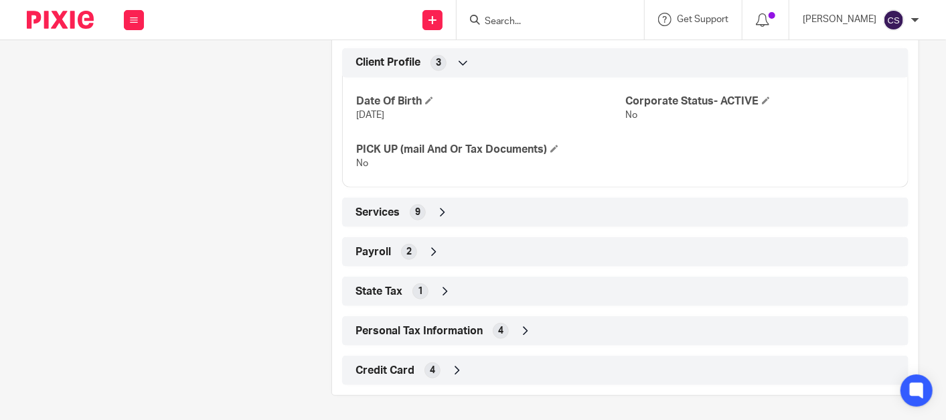
click at [455, 365] on icon at bounding box center [457, 370] width 13 height 13
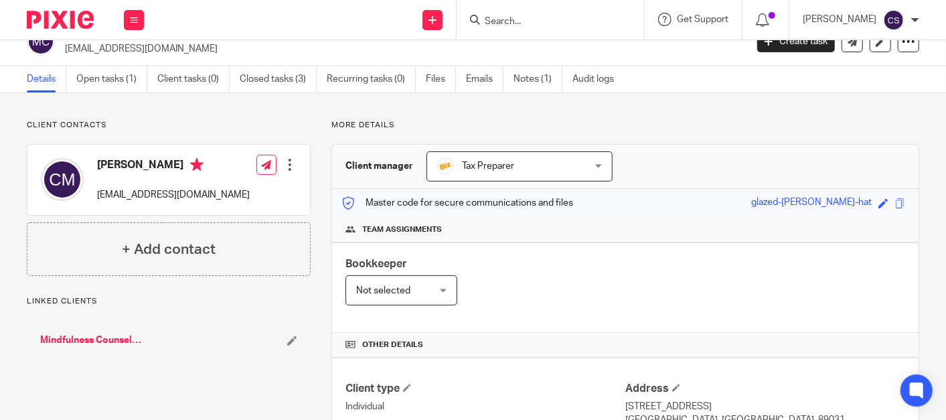
scroll to position [0, 0]
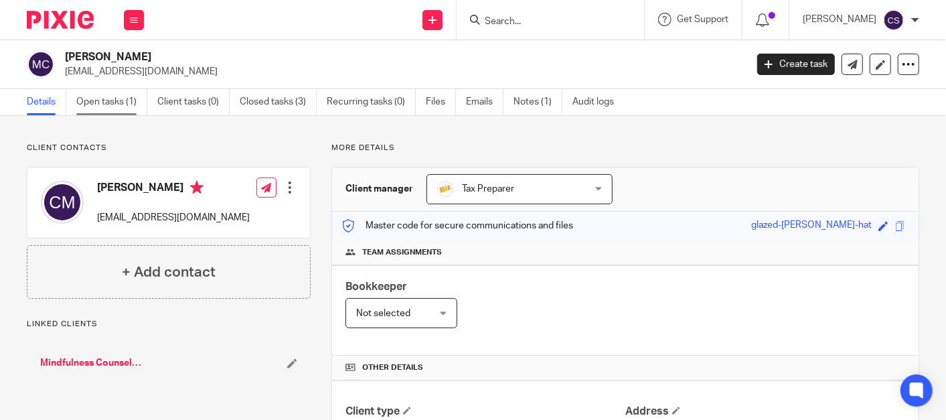
click at [108, 104] on link "Open tasks (1)" at bounding box center [111, 102] width 71 height 26
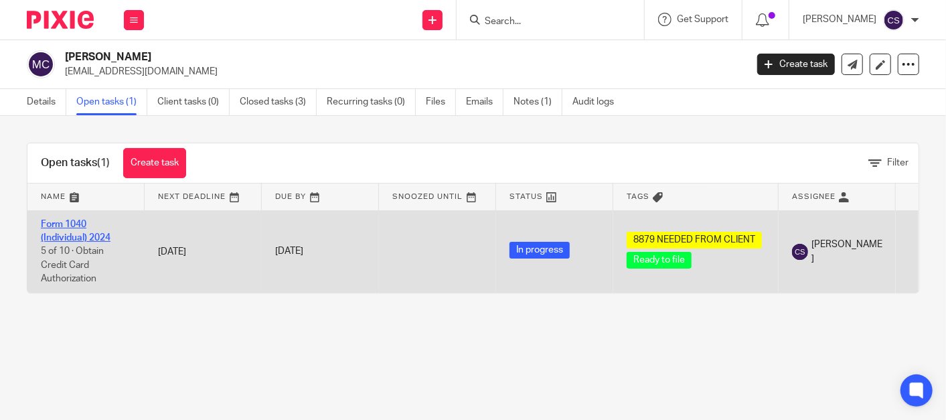
click at [54, 226] on link "Form 1040 (Individual) 2024" at bounding box center [76, 231] width 70 height 23
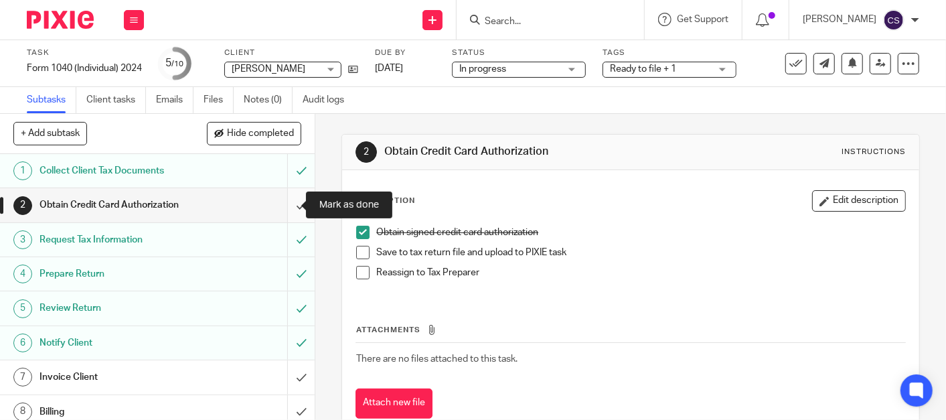
click at [286, 206] on input "submit" at bounding box center [157, 204] width 315 height 33
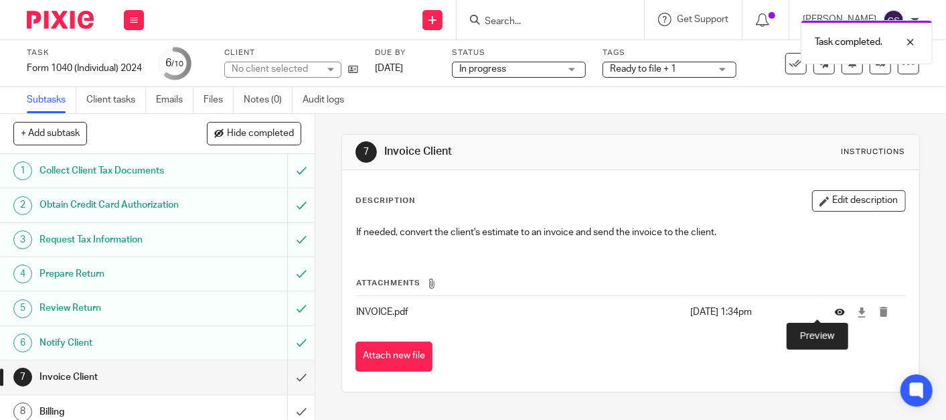
click at [835, 307] on icon at bounding box center [840, 312] width 10 height 10
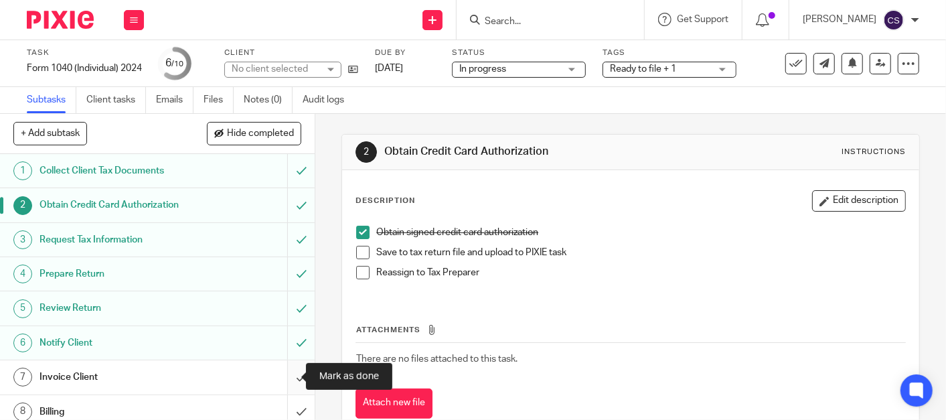
click at [286, 376] on input "submit" at bounding box center [157, 376] width 315 height 33
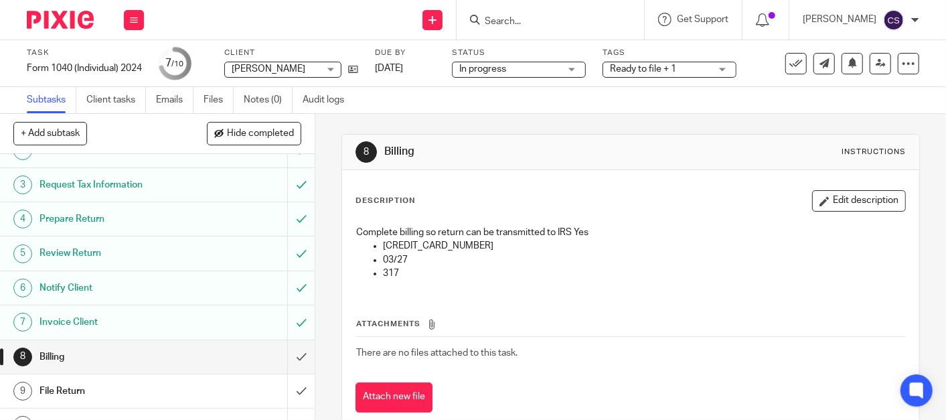
scroll to position [76, 0]
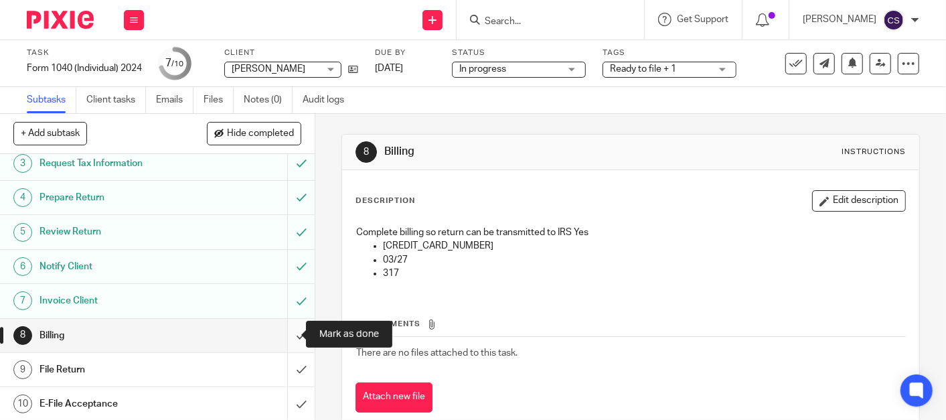
click at [287, 334] on input "submit" at bounding box center [157, 335] width 315 height 33
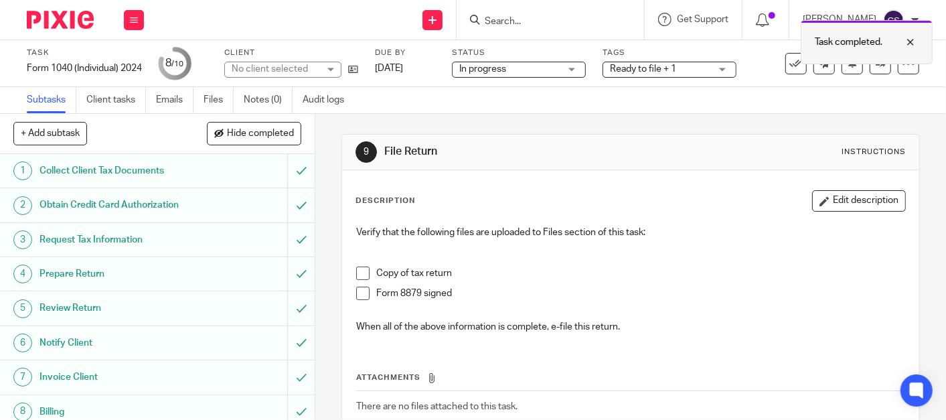
click at [867, 63] on div "Task completed." at bounding box center [867, 42] width 132 height 44
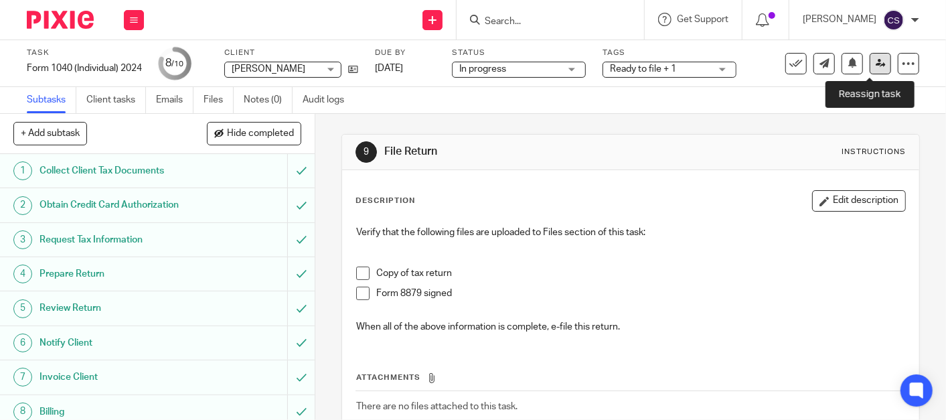
click at [876, 63] on icon at bounding box center [881, 63] width 10 height 10
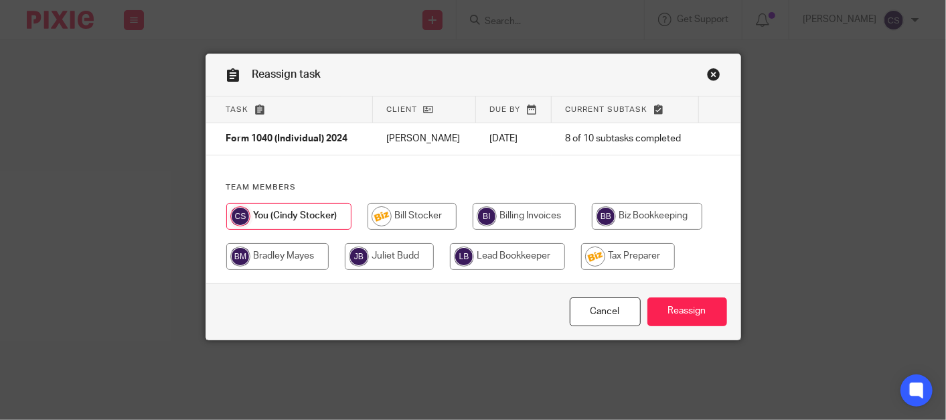
click at [612, 252] on input "radio" at bounding box center [628, 256] width 94 height 27
radio input "true"
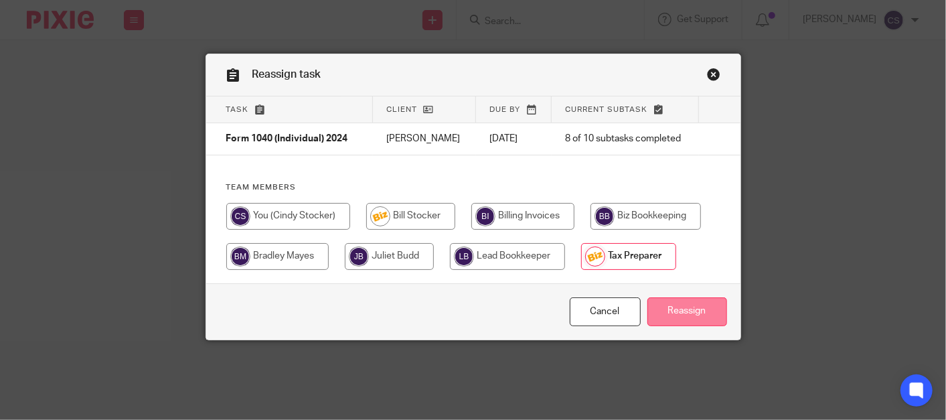
click at [690, 302] on input "Reassign" at bounding box center [688, 311] width 80 height 29
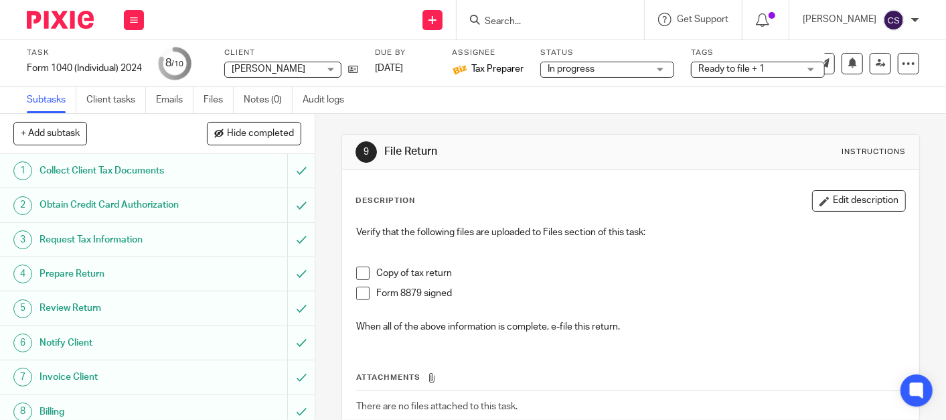
click at [512, 21] on input "Search" at bounding box center [544, 22] width 121 height 12
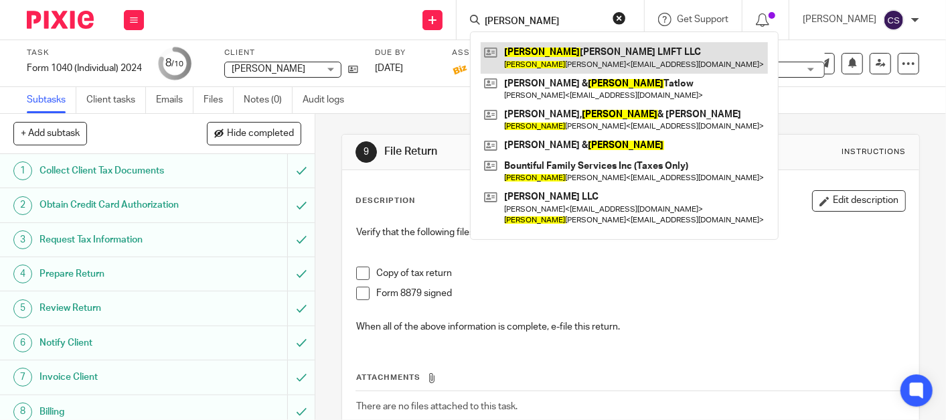
type input "arlene"
click at [549, 50] on link at bounding box center [624, 57] width 287 height 31
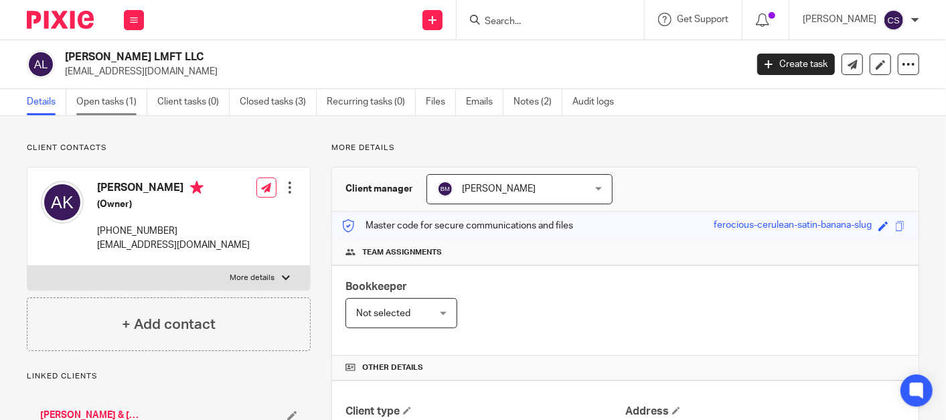
click at [99, 96] on link "Open tasks (1)" at bounding box center [111, 102] width 71 height 26
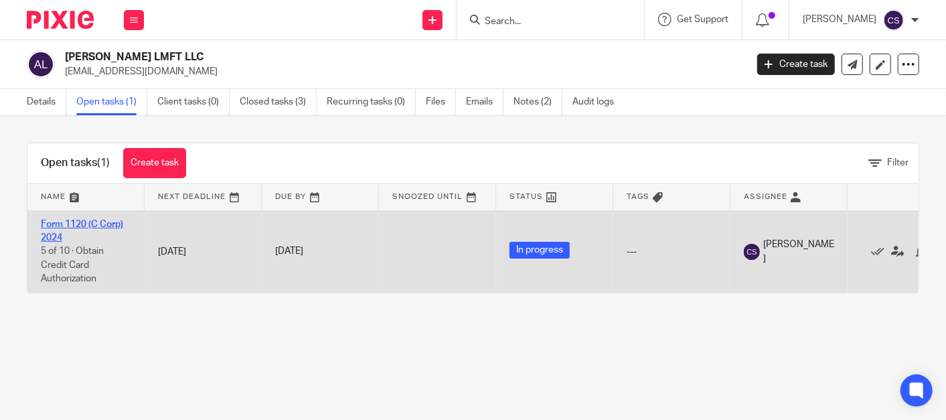
click at [60, 225] on link "Form 1120 (C Corp) 2024" at bounding box center [82, 231] width 82 height 23
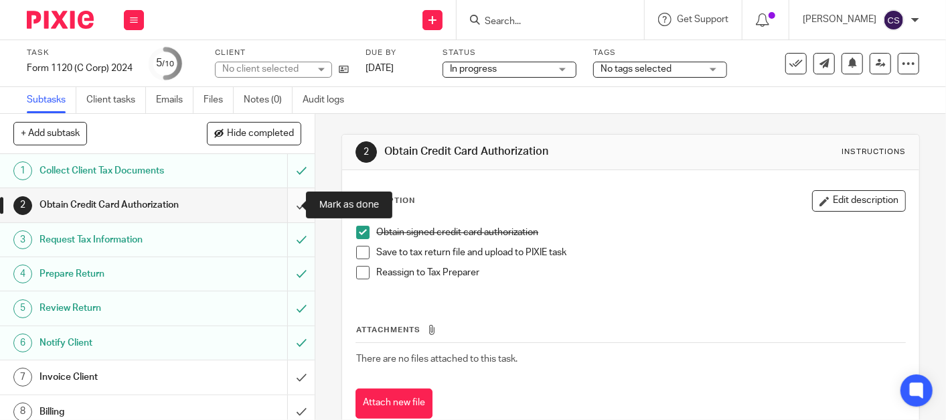
click at [287, 207] on input "submit" at bounding box center [157, 204] width 315 height 33
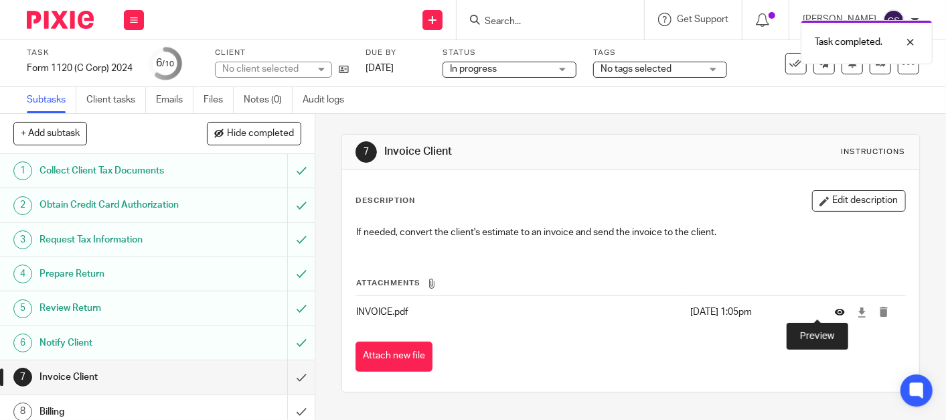
click at [835, 312] on icon at bounding box center [840, 312] width 10 height 10
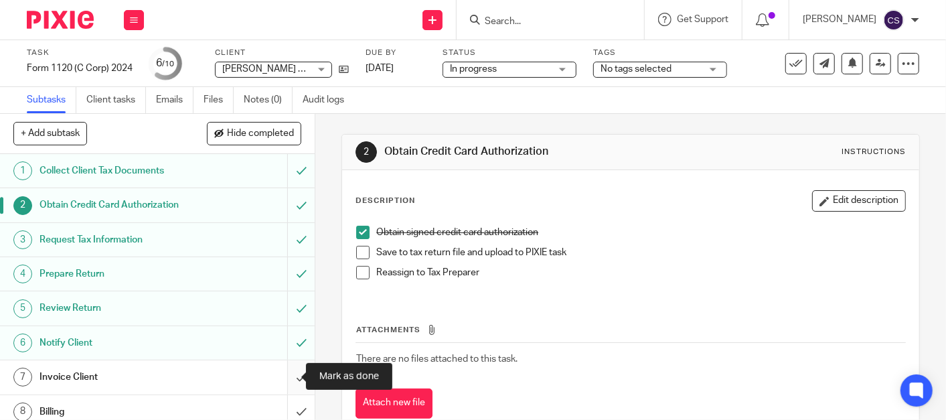
click at [281, 378] on input "submit" at bounding box center [157, 376] width 315 height 33
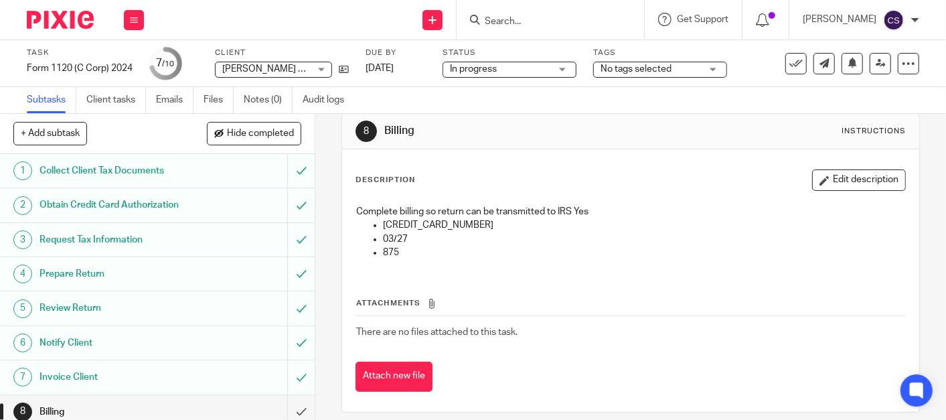
scroll to position [32, 0]
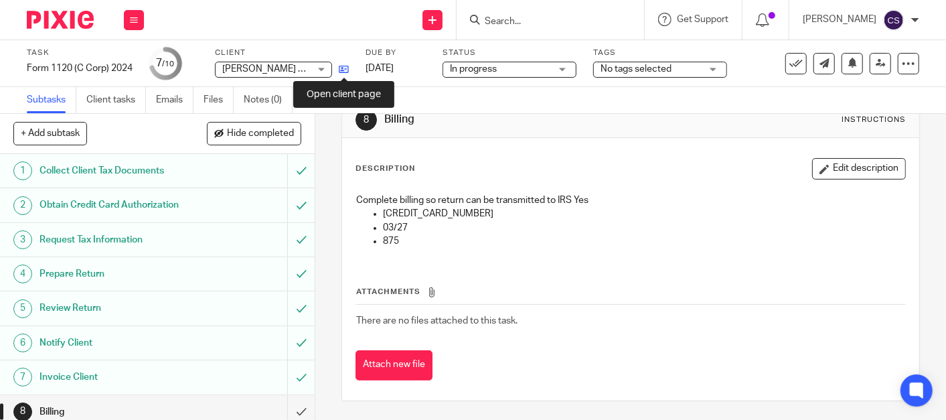
click at [342, 68] on icon at bounding box center [344, 69] width 10 height 10
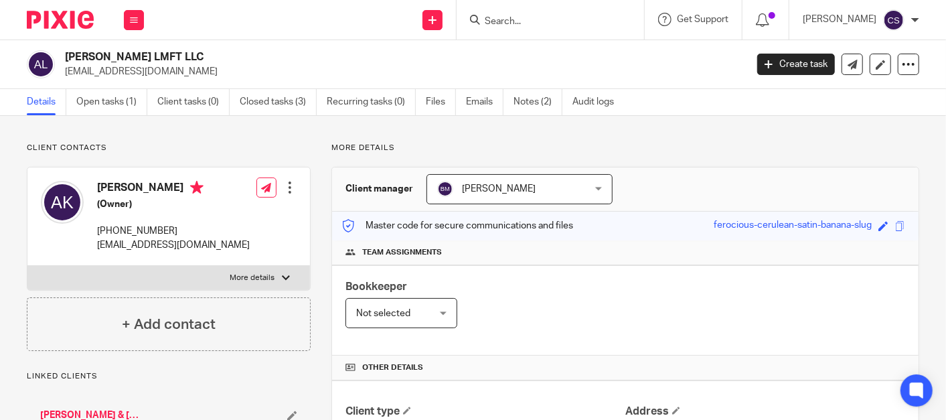
click at [516, 25] on input "Search" at bounding box center [544, 22] width 121 height 12
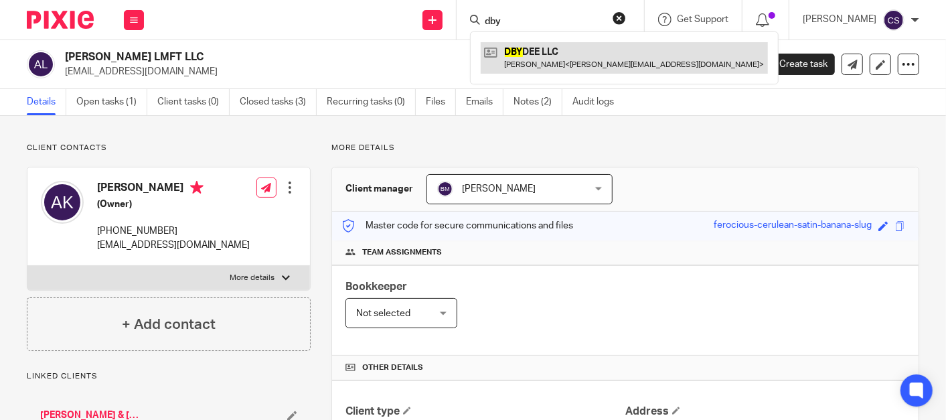
type input "dby"
click at [548, 56] on link at bounding box center [624, 57] width 287 height 31
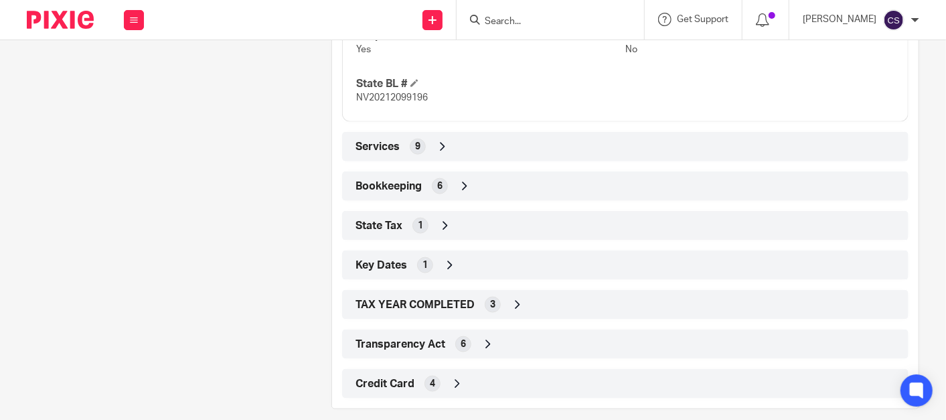
scroll to position [865, 0]
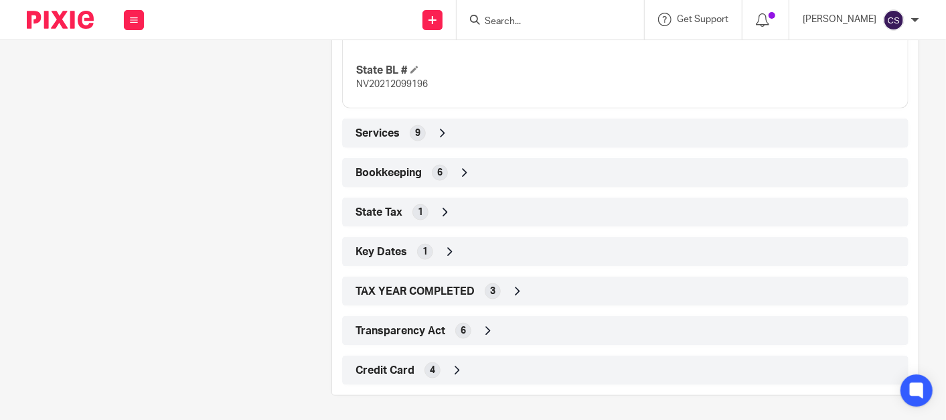
click at [458, 172] on icon at bounding box center [464, 172] width 13 height 13
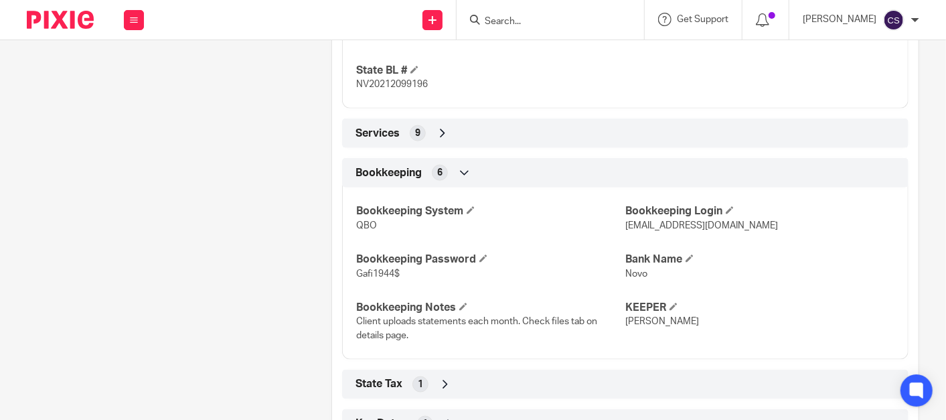
click at [461, 172] on icon at bounding box center [464, 172] width 13 height 13
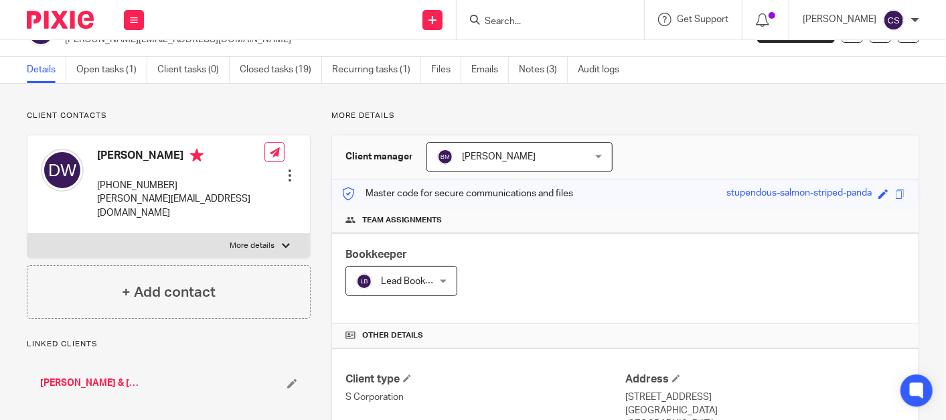
scroll to position [0, 0]
